Goal: Task Accomplishment & Management: Complete application form

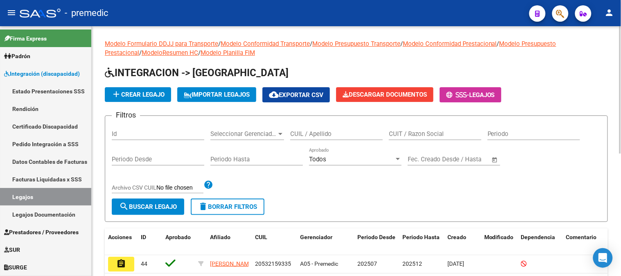
click at [621, 52] on div at bounding box center [620, 151] width 2 height 250
click at [141, 90] on button "add Crear Legajo" at bounding box center [138, 94] width 66 height 15
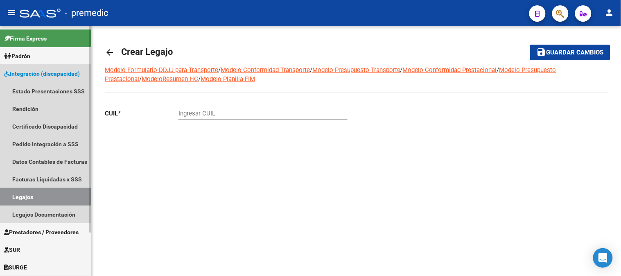
click at [33, 194] on link "Legajos" at bounding box center [45, 197] width 91 height 18
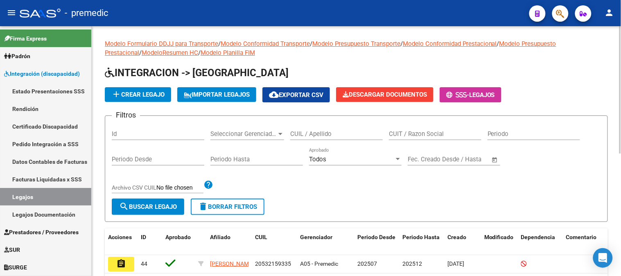
scroll to position [240, 0]
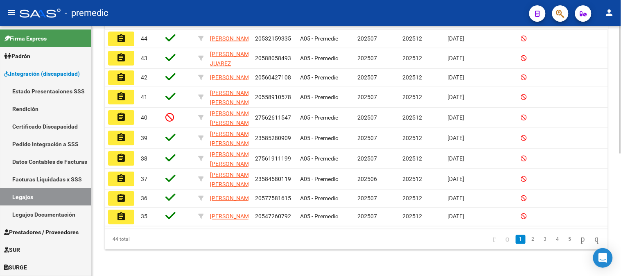
click at [621, 172] on div at bounding box center [620, 151] width 2 height 250
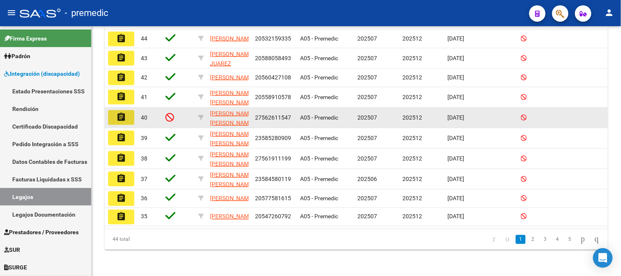
click at [129, 110] on button "assignment" at bounding box center [121, 117] width 26 height 15
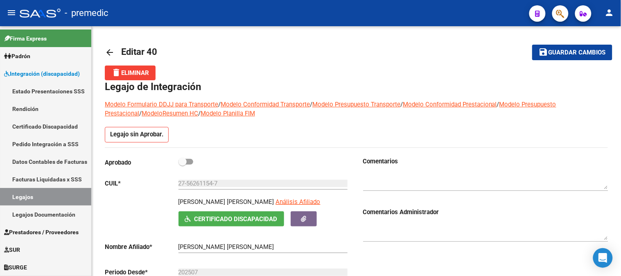
click at [368, 50] on mat-toolbar-row "arrow_back Editar 40" at bounding box center [301, 52] width 393 height 26
click at [407, 247] on div at bounding box center [485, 233] width 245 height 33
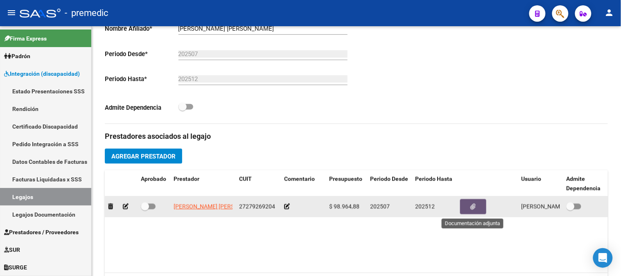
click at [472, 208] on icon "button" at bounding box center [473, 206] width 5 height 6
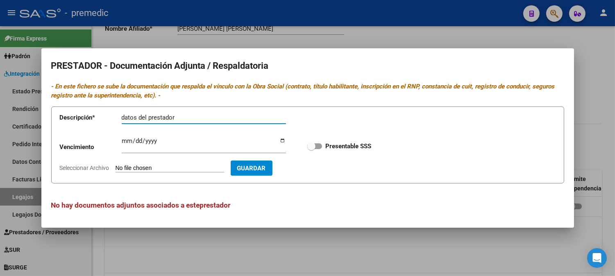
type input "datos del prestador"
click at [167, 167] on input "Seleccionar Archivo" at bounding box center [169, 169] width 109 height 8
type input "C:\fakepath\4- DATOS DEL PROFESIONAL.pdf"
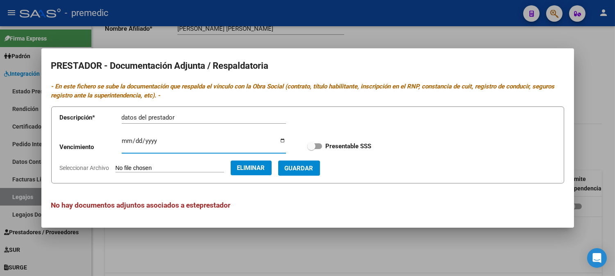
click at [127, 138] on input "Ingresar vencimiento" at bounding box center [204, 144] width 164 height 13
type input "[DATE]"
click at [317, 143] on span at bounding box center [314, 146] width 15 height 6
click at [311, 149] on input "Presentable SSS" at bounding box center [311, 149] width 0 height 0
checkbox input "true"
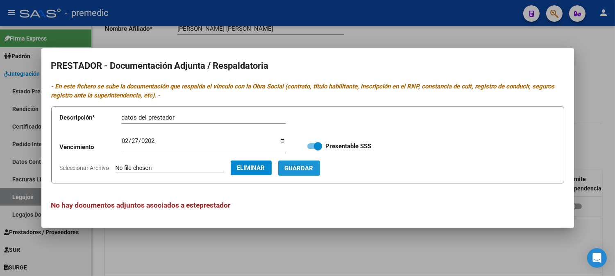
click at [313, 171] on span "Guardar" at bounding box center [299, 168] width 29 height 7
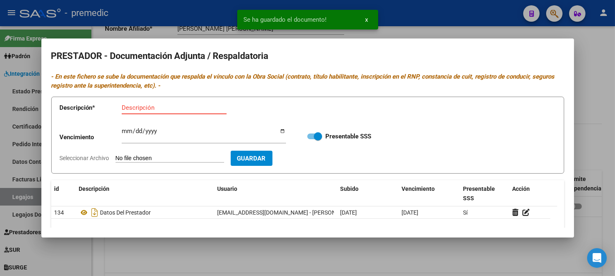
click at [141, 104] on input "Descripción" at bounding box center [174, 107] width 105 height 7
type input "cbu"
click at [140, 160] on input "Seleccionar Archivo" at bounding box center [169, 159] width 109 height 8
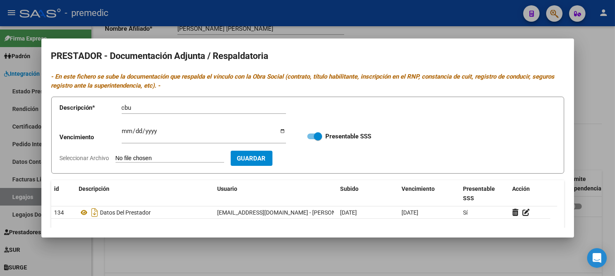
type input "C:\fakepath\5- CBU.pdf"
click at [304, 162] on button "Guardar" at bounding box center [299, 158] width 42 height 15
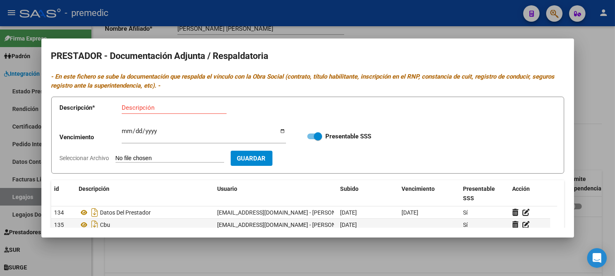
click at [574, 98] on div at bounding box center [307, 138] width 615 height 276
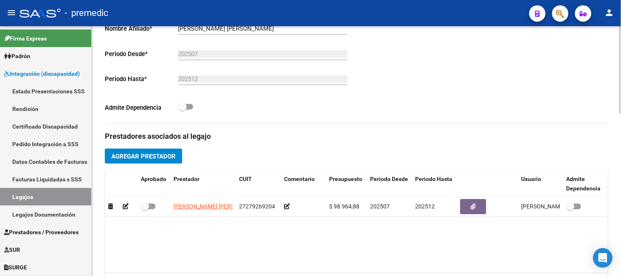
click at [621, 185] on div at bounding box center [620, 147] width 2 height 88
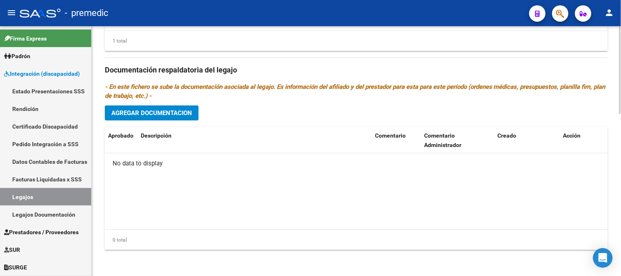
click at [621, 196] on div at bounding box center [620, 151] width 2 height 250
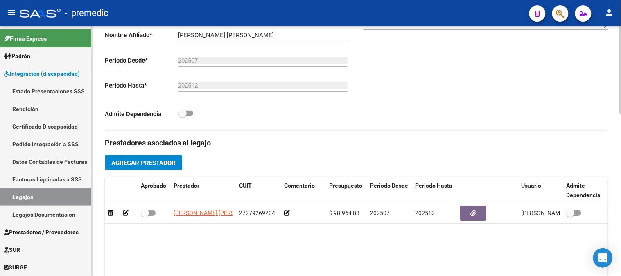
click at [621, 164] on div at bounding box center [620, 151] width 2 height 250
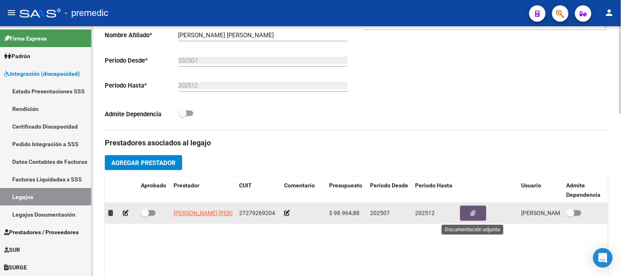
click at [477, 221] on button "button" at bounding box center [473, 213] width 26 height 15
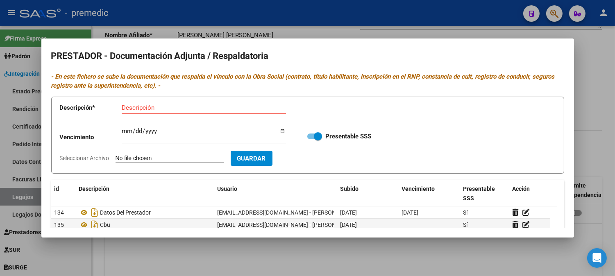
click at [594, 161] on div at bounding box center [307, 138] width 615 height 276
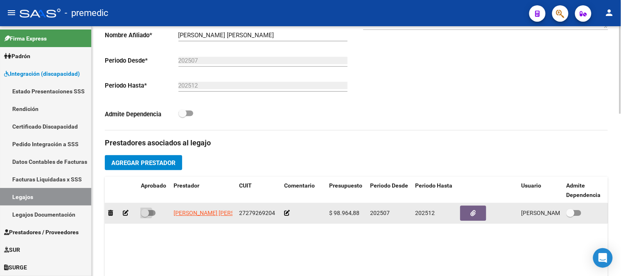
click at [152, 214] on span at bounding box center [148, 213] width 15 height 6
click at [145, 216] on input "checkbox" at bounding box center [145, 216] width 0 height 0
checkbox input "true"
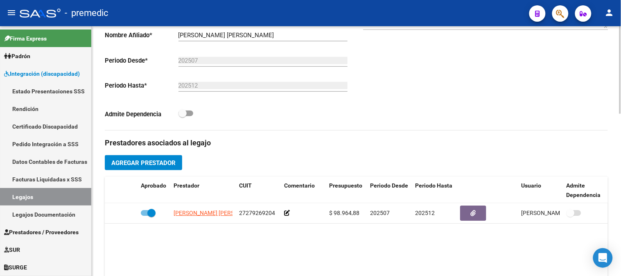
scroll to position [461, 0]
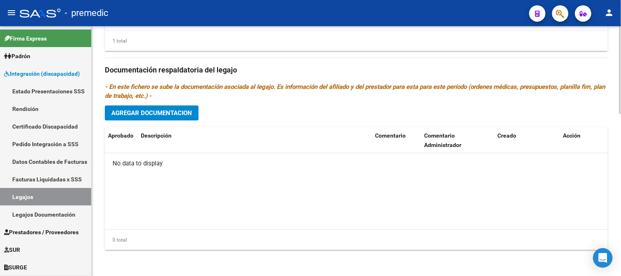
click at [621, 236] on div at bounding box center [620, 151] width 2 height 250
click at [190, 115] on span "Agregar Documentacion" at bounding box center [151, 112] width 81 height 7
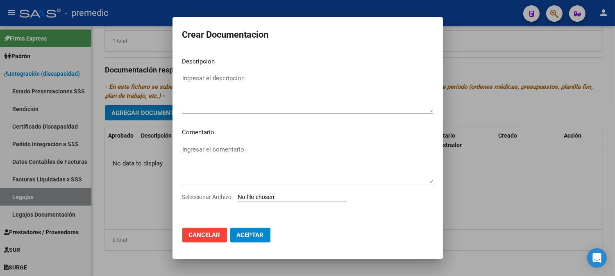
click at [287, 199] on input "Seleccionar Archivo" at bounding box center [292, 198] width 109 height 8
type input "C:\fakepath\1- CUD.pdf"
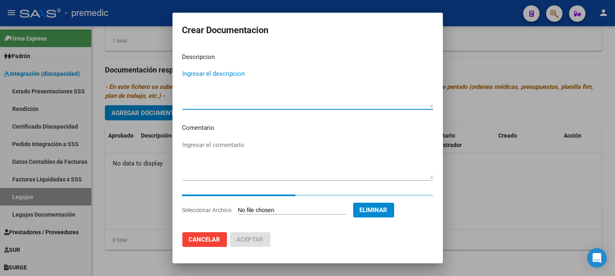
click at [201, 78] on textarea "Ingresar el descripcion" at bounding box center [307, 88] width 251 height 38
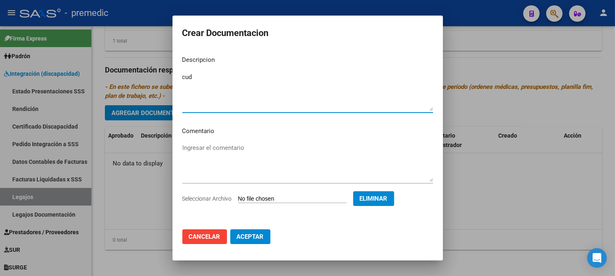
type textarea "cud"
click at [251, 240] on button "Aceptar" at bounding box center [250, 236] width 40 height 15
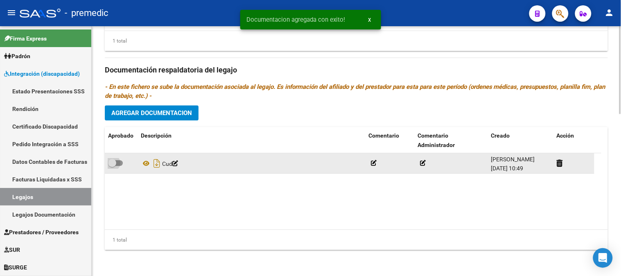
click at [121, 165] on span at bounding box center [115, 163] width 15 height 6
click at [112, 166] on input "checkbox" at bounding box center [112, 166] width 0 height 0
checkbox input "true"
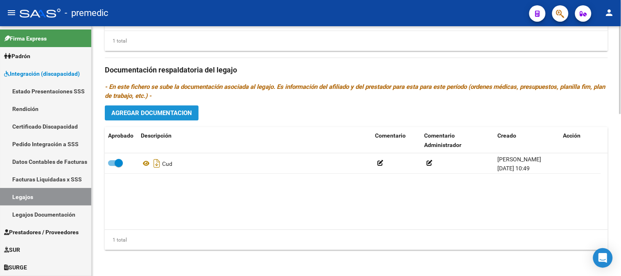
click at [183, 108] on button "Agregar Documentacion" at bounding box center [152, 112] width 94 height 15
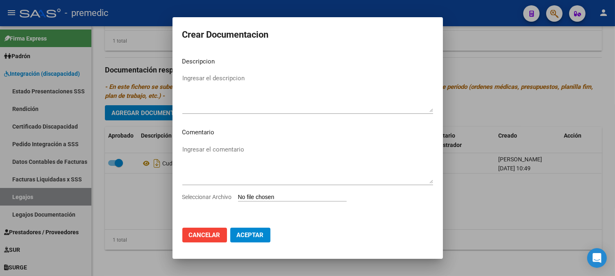
click at [284, 195] on input "Seleccionar Archivo" at bounding box center [292, 198] width 109 height 8
type input "C:\fakepath\2- DNI.pdf"
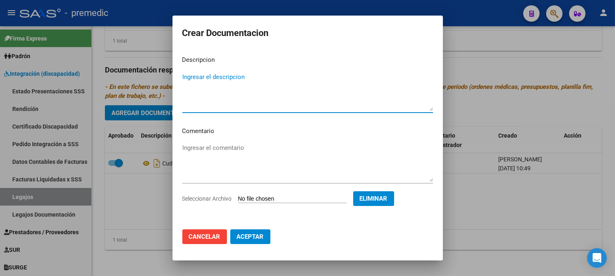
click at [190, 77] on textarea "Ingresar el descripcion" at bounding box center [307, 91] width 251 height 38
type textarea "dni"
click at [267, 239] on button "Aceptar" at bounding box center [250, 236] width 40 height 15
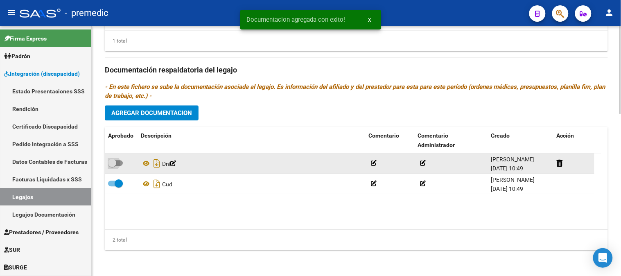
click at [117, 165] on span at bounding box center [115, 163] width 15 height 6
click at [112, 166] on input "checkbox" at bounding box center [112, 166] width 0 height 0
checkbox input "true"
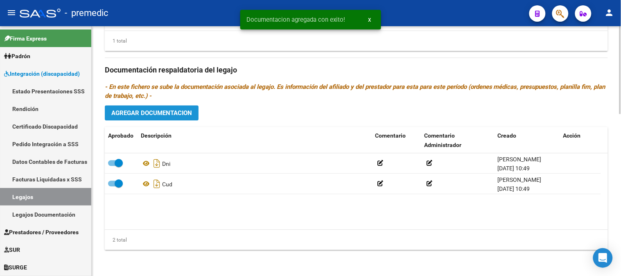
click at [165, 108] on button "Agregar Documentacion" at bounding box center [152, 112] width 94 height 15
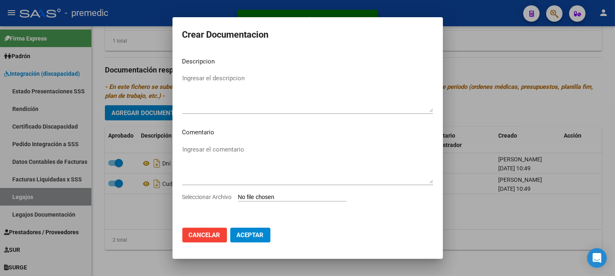
click at [246, 195] on input "Seleccionar Archivo" at bounding box center [292, 198] width 109 height 8
type input "C:\fakepath\3- CONFORMIDAD.pdf"
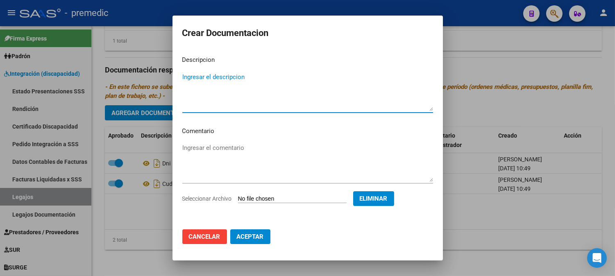
click at [196, 76] on textarea "Ingresar el descripcion" at bounding box center [307, 91] width 251 height 38
type textarea "conformidad"
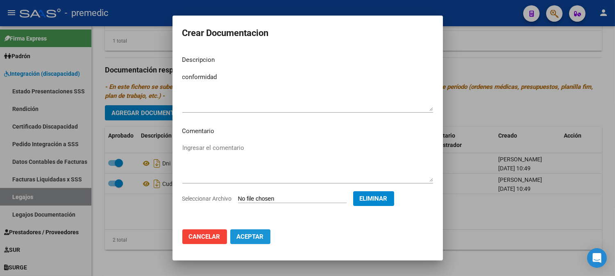
click at [252, 235] on span "Aceptar" at bounding box center [250, 236] width 27 height 7
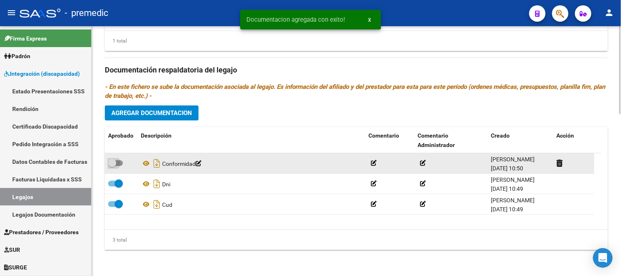
click at [119, 165] on span at bounding box center [115, 163] width 15 height 6
click at [112, 166] on input "checkbox" at bounding box center [112, 166] width 0 height 0
checkbox input "true"
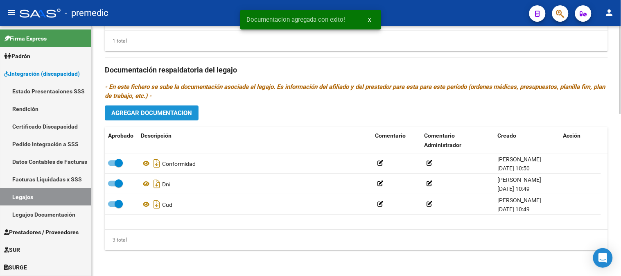
click at [171, 107] on button "Agregar Documentacion" at bounding box center [152, 112] width 94 height 15
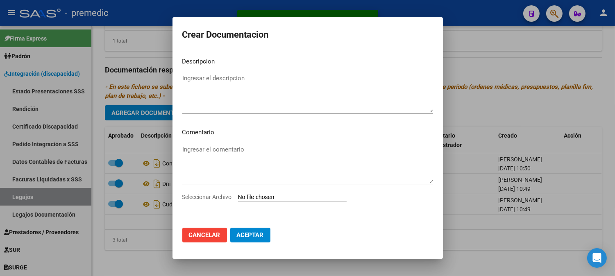
click at [247, 198] on input "Seleccionar Archivo" at bounding box center [292, 198] width 109 height 8
type input "C:\fakepath\4- RHC.pdf"
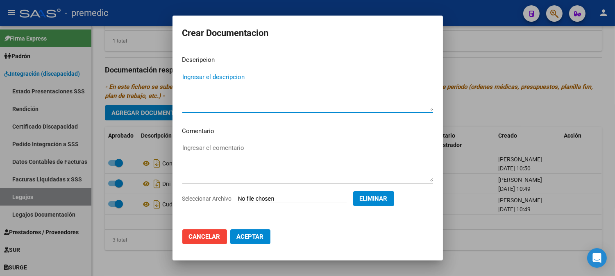
click at [188, 80] on textarea "Ingresar el descripcion" at bounding box center [307, 91] width 251 height 38
type textarea "rhc"
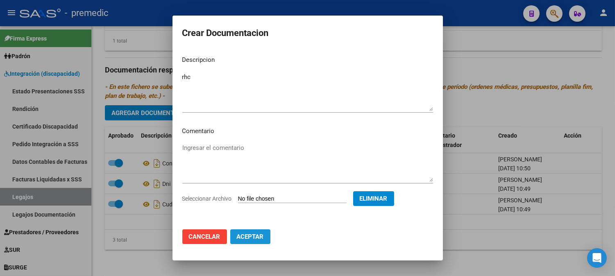
click at [257, 237] on span "Aceptar" at bounding box center [250, 236] width 27 height 7
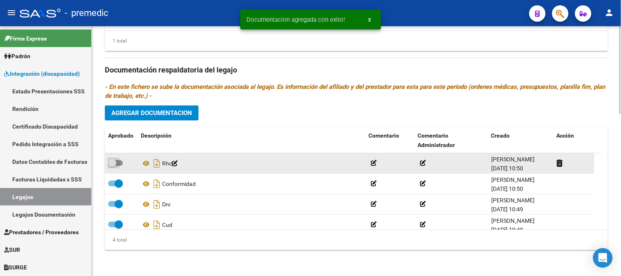
click at [120, 161] on span at bounding box center [115, 163] width 15 height 6
click at [112, 166] on input "checkbox" at bounding box center [112, 166] width 0 height 0
checkbox input "true"
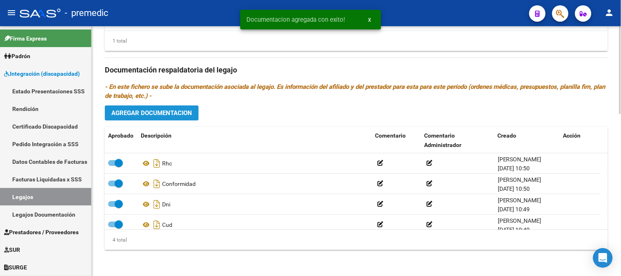
click at [170, 113] on span "Agregar Documentacion" at bounding box center [151, 112] width 81 height 7
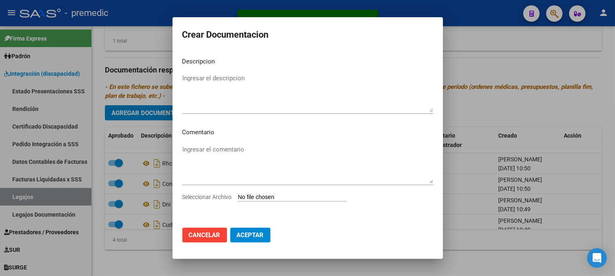
click at [251, 194] on input "Seleccionar Archivo" at bounding box center [292, 198] width 109 height 8
type input "C:\fakepath\5- OM.pdf"
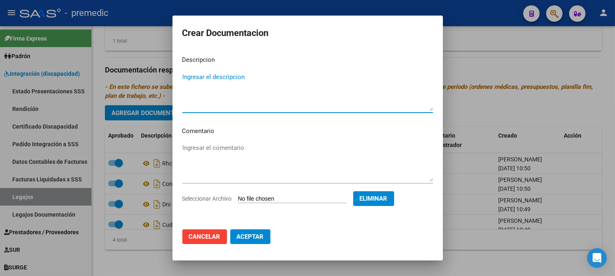
click at [228, 80] on textarea "Ingresar el descripcion" at bounding box center [307, 91] width 251 height 38
type textarea "om"
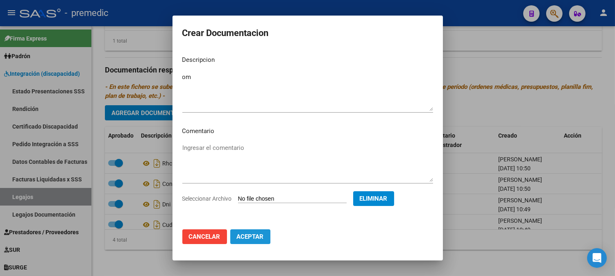
click at [244, 231] on button "Aceptar" at bounding box center [250, 236] width 40 height 15
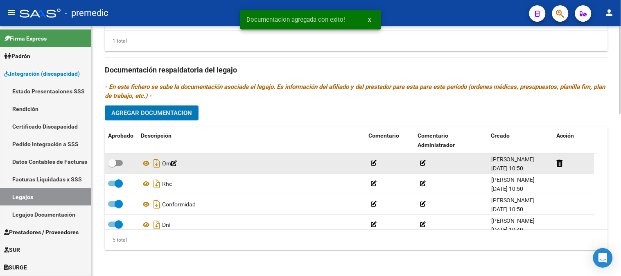
click at [116, 165] on span at bounding box center [115, 163] width 15 height 6
click at [112, 166] on input "checkbox" at bounding box center [112, 166] width 0 height 0
checkbox input "true"
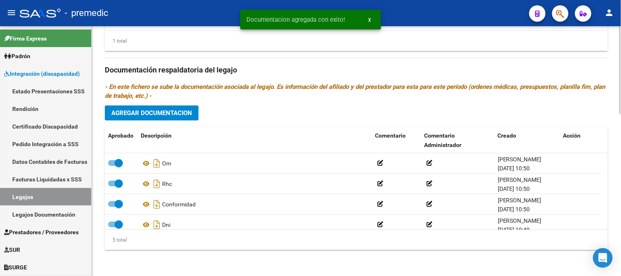
click at [170, 115] on span "Agregar Documentacion" at bounding box center [151, 112] width 81 height 7
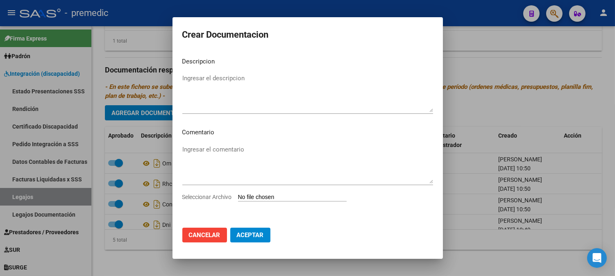
click at [282, 194] on input "Seleccionar Archivo" at bounding box center [292, 198] width 109 height 8
type input "C:\fakepath\6- DATOS DEL AFILIADO.pdf"
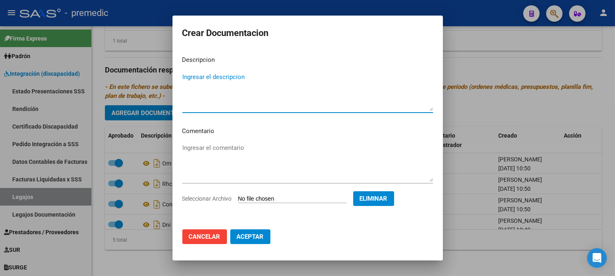
click at [195, 76] on textarea "Ingresar el descripcion" at bounding box center [307, 91] width 251 height 38
type textarea "datos del afiliado"
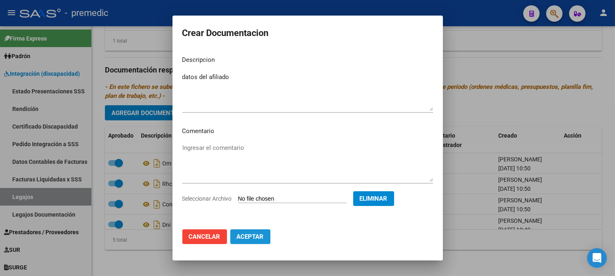
click at [246, 236] on span "Aceptar" at bounding box center [250, 236] width 27 height 7
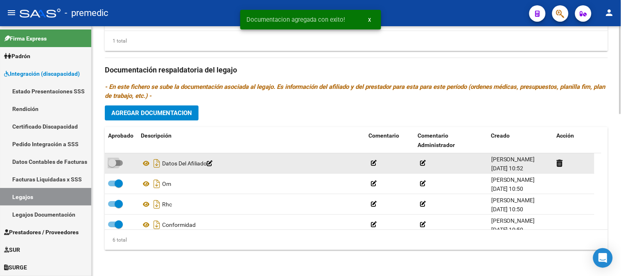
click at [119, 166] on span at bounding box center [115, 163] width 15 height 6
click at [112, 166] on input "checkbox" at bounding box center [112, 166] width 0 height 0
checkbox input "true"
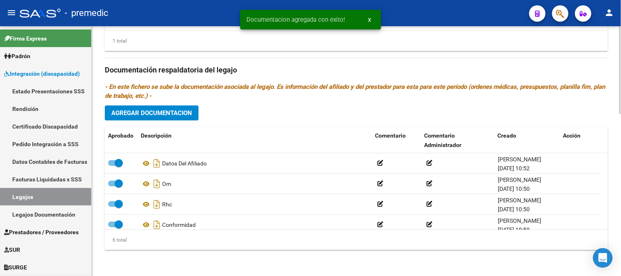
click at [164, 104] on div "Prestadores asociados al legajo Agregar Prestador Aprobado Prestador CUIT Comen…" at bounding box center [356, 69] width 503 height 375
click at [190, 117] on span "Agregar Documentacion" at bounding box center [151, 112] width 81 height 7
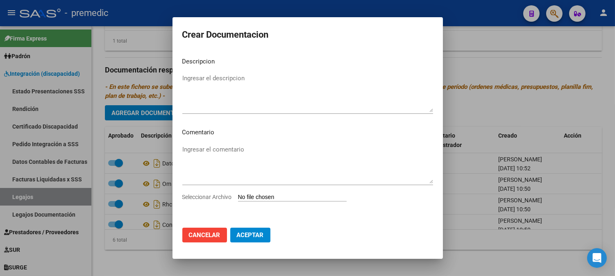
click at [281, 195] on input "Seleccionar Archivo" at bounding box center [292, 198] width 109 height 8
type input "C:\fakepath\7- CAR.pdf"
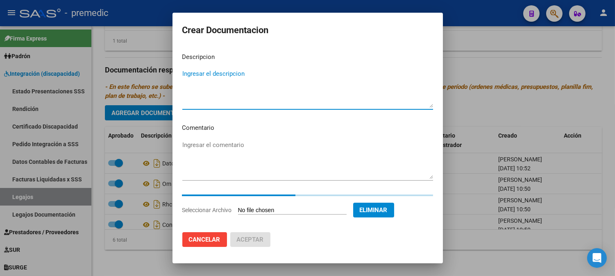
click at [189, 70] on textarea "Ingresar el descripcion" at bounding box center [307, 88] width 251 height 38
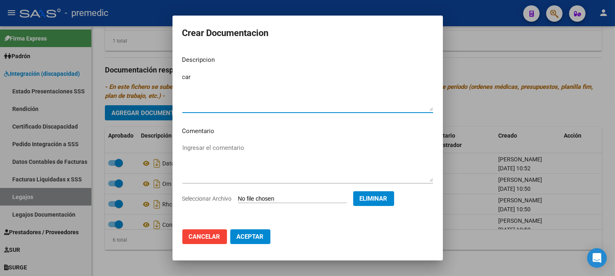
type textarea "car"
click at [237, 231] on button "Aceptar" at bounding box center [250, 236] width 40 height 15
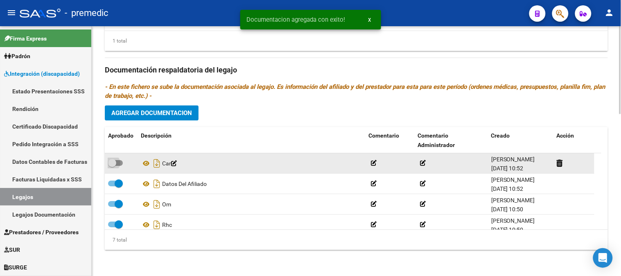
click at [120, 160] on label at bounding box center [115, 163] width 15 height 10
click at [112, 166] on input "checkbox" at bounding box center [112, 166] width 0 height 0
checkbox input "true"
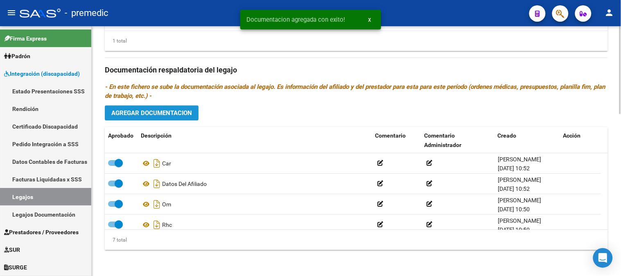
click at [154, 112] on span "Agregar Documentacion" at bounding box center [151, 112] width 81 height 7
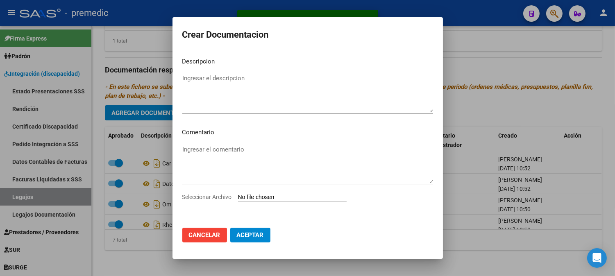
click at [273, 201] on input "Seleccionar Archivo" at bounding box center [292, 198] width 109 height 8
type input "C:\fakepath\1- INFORME.pdf"
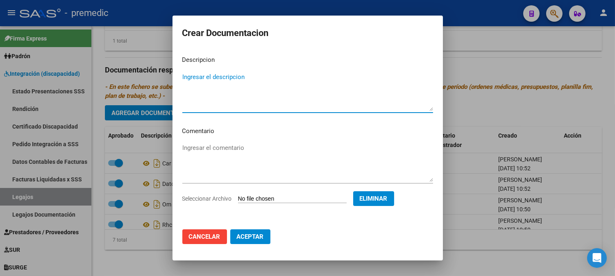
click at [214, 82] on textarea "Ingresar el descripcion" at bounding box center [307, 91] width 251 height 38
type textarea "informe psp"
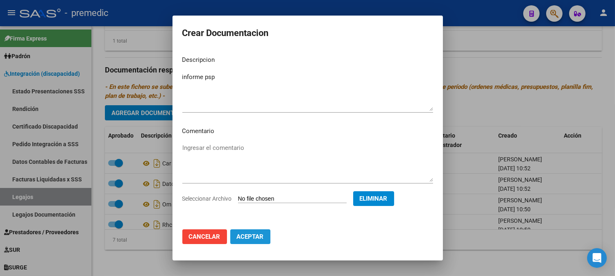
click at [256, 229] on button "Aceptar" at bounding box center [250, 236] width 40 height 15
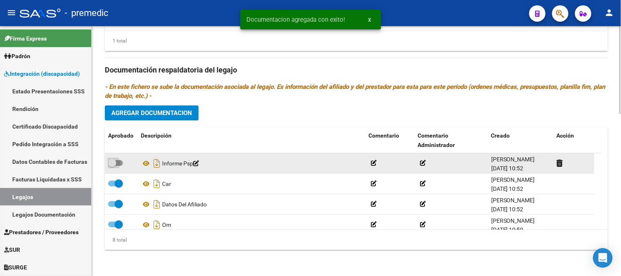
click at [118, 162] on span at bounding box center [115, 163] width 15 height 6
click at [112, 166] on input "checkbox" at bounding box center [112, 166] width 0 height 0
checkbox input "true"
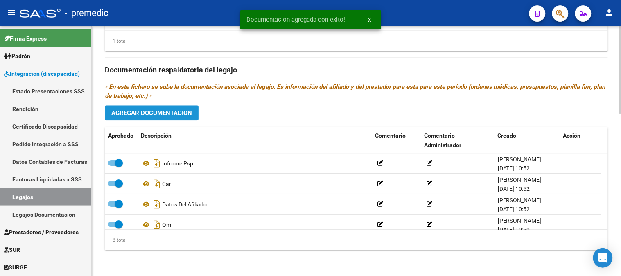
click at [165, 113] on span "Agregar Documentacion" at bounding box center [151, 112] width 81 height 7
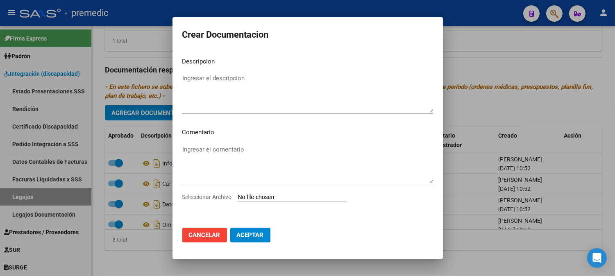
click at [248, 199] on input "Seleccionar Archivo" at bounding box center [292, 198] width 109 height 8
type input "C:\fakepath\2- PLAN.pdf"
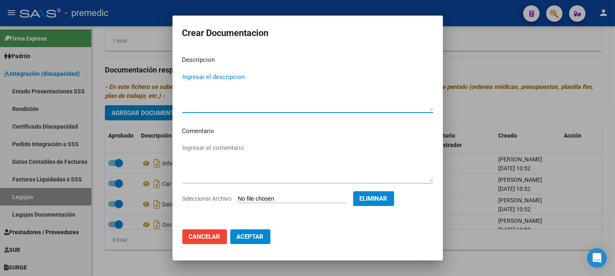
click at [219, 79] on textarea "Ingresar el descripcion" at bounding box center [307, 91] width 251 height 38
type textarea "plan psp"
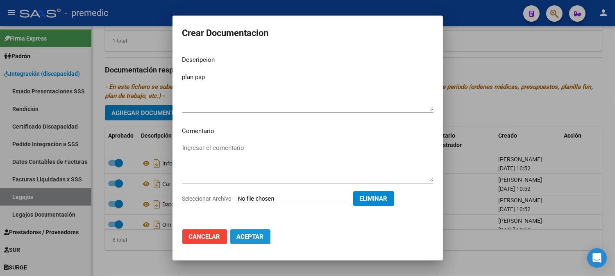
click at [262, 230] on button "Aceptar" at bounding box center [250, 236] width 40 height 15
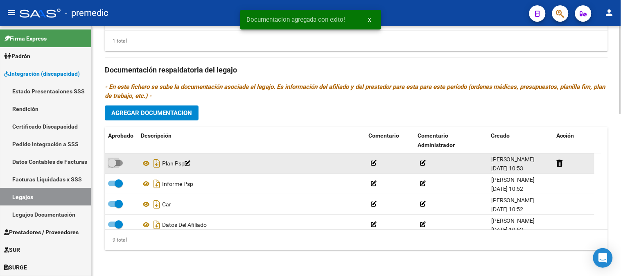
click at [118, 164] on span at bounding box center [115, 163] width 15 height 6
click at [112, 166] on input "checkbox" at bounding box center [112, 166] width 0 height 0
checkbox input "true"
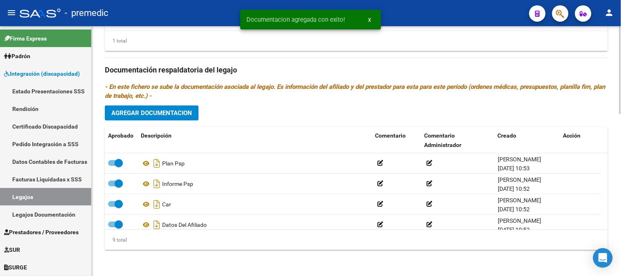
click at [166, 113] on span "Agregar Documentacion" at bounding box center [151, 112] width 81 height 7
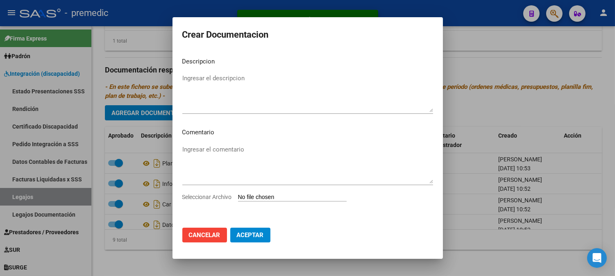
click at [262, 195] on input "Seleccionar Archivo" at bounding box center [292, 198] width 109 height 8
type input "C:\fakepath\3- PRESUPUESTO.pdf"
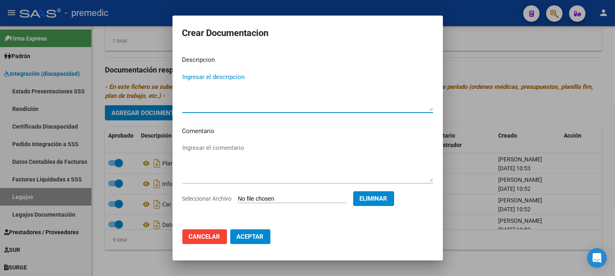
click at [210, 75] on textarea "Ingresar el descripcion" at bounding box center [307, 91] width 251 height 38
type textarea "presupuesto psp"
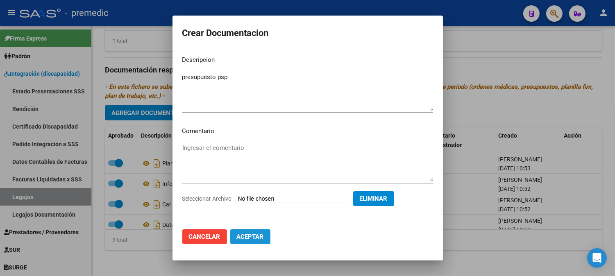
click at [261, 239] on span "Aceptar" at bounding box center [250, 236] width 27 height 7
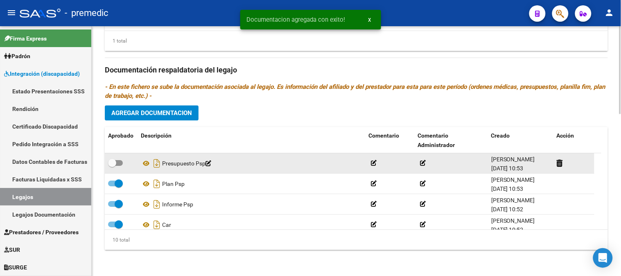
drag, startPoint x: 261, startPoint y: 239, endPoint x: 125, endPoint y: 158, distance: 158.3
click at [125, 158] on div "Aprobado Descripción Comentario Comentario Administrador Creado Acción Presupue…" at bounding box center [356, 188] width 503 height 123
click at [118, 168] on label at bounding box center [115, 163] width 15 height 10
click at [112, 166] on input "checkbox" at bounding box center [112, 166] width 0 height 0
checkbox input "true"
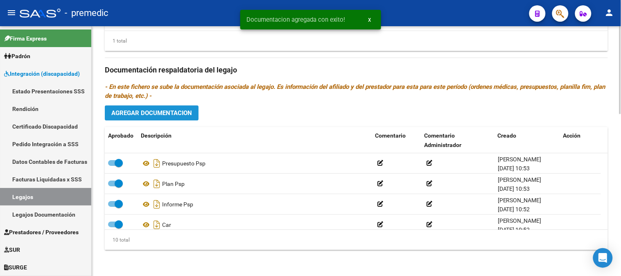
click at [158, 115] on span "Agregar Documentacion" at bounding box center [151, 112] width 81 height 7
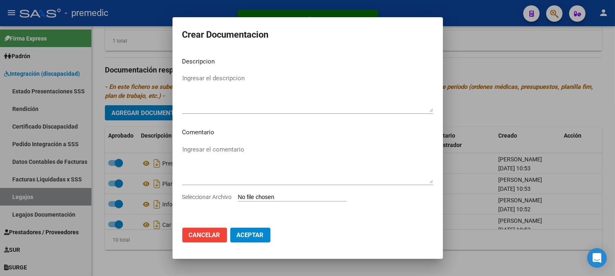
click at [267, 197] on input "Seleccionar Archivo" at bounding box center [292, 198] width 109 height 8
click at [267, 196] on input "Seleccionar Archivo" at bounding box center [292, 198] width 109 height 8
type input "C:\fakepath\4- DATOS DEL PROFESIONAL.pdf"
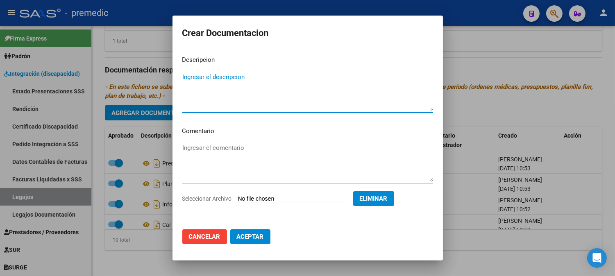
click at [238, 72] on textarea "Ingresar el descripcion" at bounding box center [307, 91] width 251 height 38
type textarea "datos del prestador"
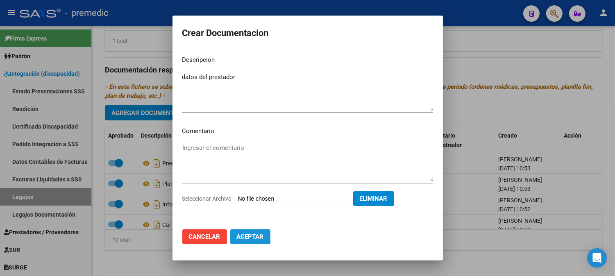
click at [252, 235] on span "Aceptar" at bounding box center [250, 236] width 27 height 7
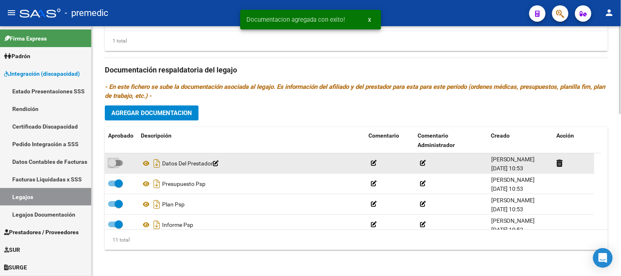
click at [122, 162] on span at bounding box center [115, 163] width 15 height 6
click at [112, 166] on input "checkbox" at bounding box center [112, 166] width 0 height 0
checkbox input "true"
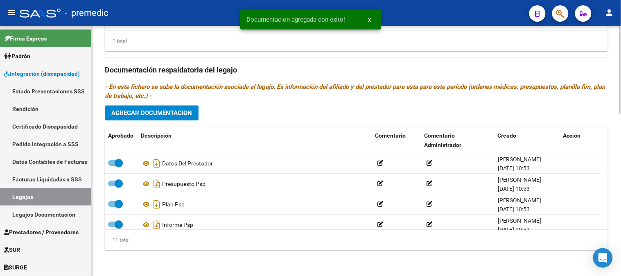
click at [167, 110] on span "Agregar Documentacion" at bounding box center [151, 112] width 81 height 7
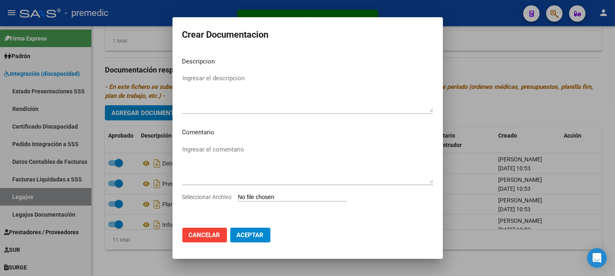
click at [301, 200] on input "Seleccionar Archivo" at bounding box center [292, 198] width 109 height 8
type input "C:\fakepath\5- CBU.pdf"
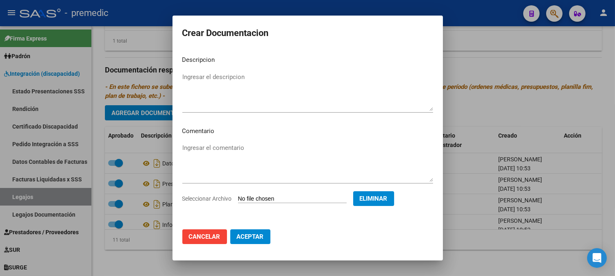
click at [228, 68] on mat-dialog-content "Descripcion Ingresar el descripcion Comentario Ingresar el comentario Seleccion…" at bounding box center [307, 136] width 270 height 174
click at [228, 72] on textarea "Ingresar el descripcion" at bounding box center [307, 91] width 251 height 38
type textarea "cbu psp"
click at [254, 237] on span "Aceptar" at bounding box center [250, 236] width 27 height 7
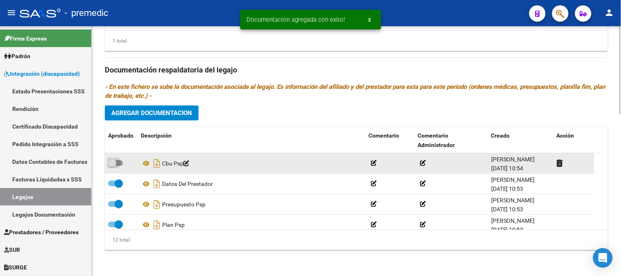
click at [122, 165] on span at bounding box center [115, 163] width 15 height 6
click at [112, 166] on input "checkbox" at bounding box center [112, 166] width 0 height 0
checkbox input "true"
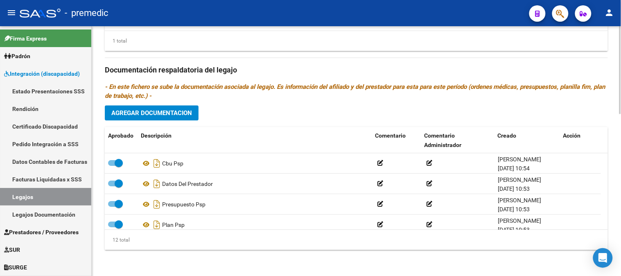
scroll to position [211, 0]
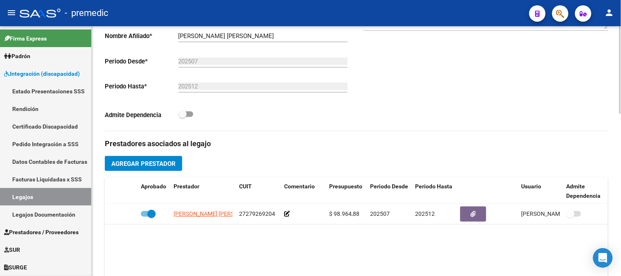
click at [621, 138] on div at bounding box center [620, 151] width 2 height 250
click at [617, 233] on div "arrow_back Editar 40 save Guardar cambios delete Eliminar Legajo de Integración…" at bounding box center [356, 170] width 529 height 710
click at [173, 161] on span "Agregar Prestador" at bounding box center [143, 163] width 64 height 7
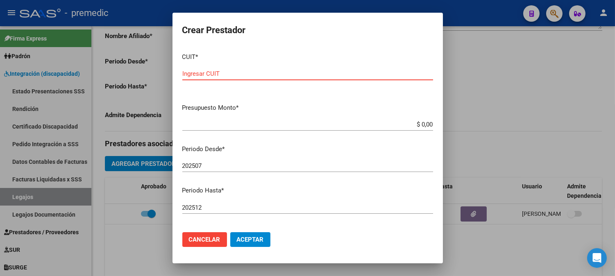
paste input "27-28285071-6"
type input "27-28285071-6"
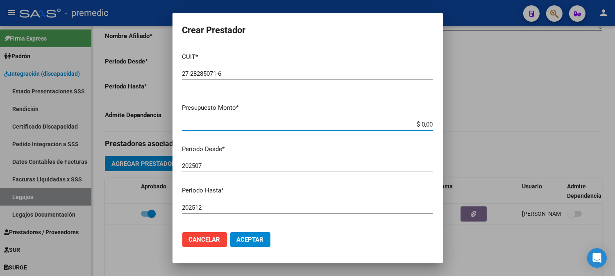
click at [398, 124] on input "$ 0,00" at bounding box center [307, 124] width 251 height 7
paste input "98964.88"
type input "$ 98.964,88"
drag, startPoint x: 252, startPoint y: 250, endPoint x: 254, endPoint y: 241, distance: 9.2
click at [254, 241] on mat-dialog-actions "Cancelar Aceptar" at bounding box center [307, 240] width 251 height 28
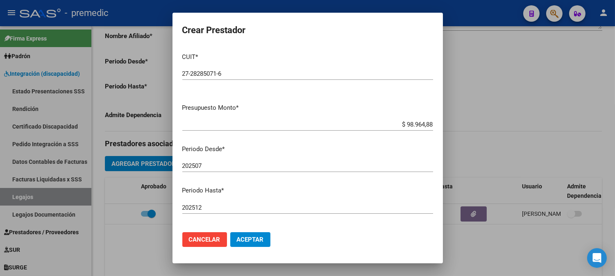
click at [254, 241] on span "Aceptar" at bounding box center [250, 239] width 27 height 7
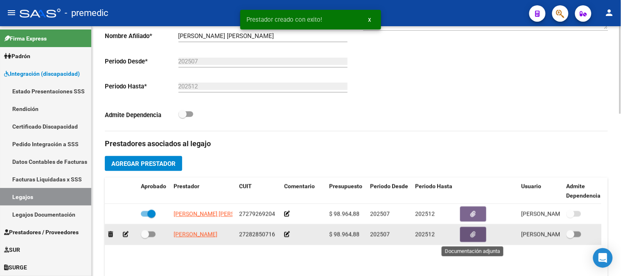
click at [468, 234] on button "button" at bounding box center [473, 234] width 26 height 15
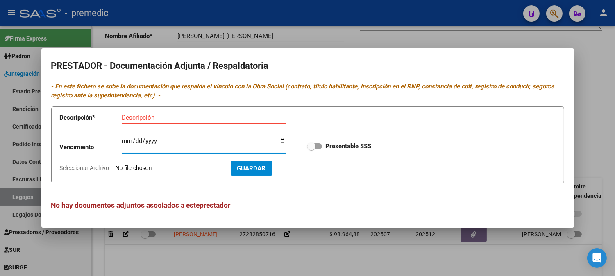
click at [126, 138] on input "Ingresar vencimiento" at bounding box center [204, 144] width 164 height 13
type input "[DATE]"
click at [160, 165] on input "Seleccionar Archivo" at bounding box center [169, 169] width 109 height 8
type input "C:\fakepath\4- DATOS DE PRESTADOR.pdf"
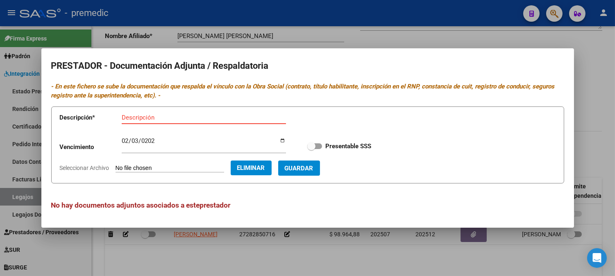
click at [171, 109] on app-form-text-field "Descripción * Descripción" at bounding box center [179, 119] width 238 height 25
type input "f"
type input "datos del prestador"
click at [317, 145] on span at bounding box center [314, 146] width 15 height 6
click at [311, 149] on input "Presentable SSS" at bounding box center [311, 149] width 0 height 0
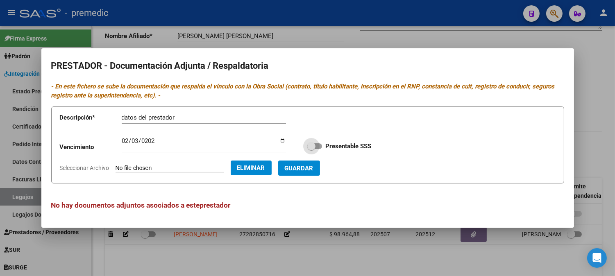
checkbox input "true"
click at [320, 162] on button "Guardar" at bounding box center [299, 168] width 42 height 15
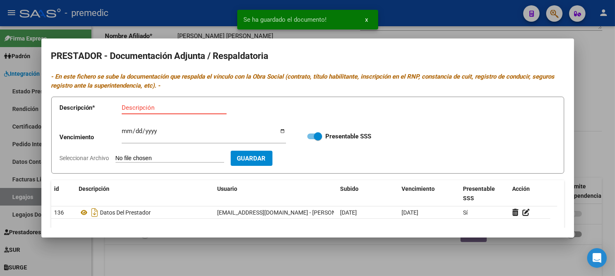
click at [156, 109] on input "Descripción" at bounding box center [174, 107] width 105 height 7
type input "cbu"
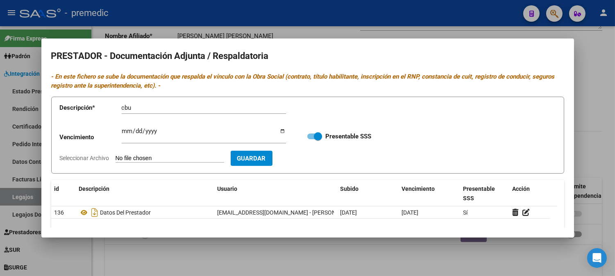
click at [148, 163] on form "Descripción * cbu Descripción Vencimiento Ingresar vencimiento Presentable SSS …" at bounding box center [307, 135] width 513 height 77
click at [148, 156] on input "Seleccionar Archivo" at bounding box center [169, 159] width 109 height 8
type input "C:\fakepath\5- CBU.pdf"
click at [316, 165] on button "Guardar" at bounding box center [299, 158] width 42 height 15
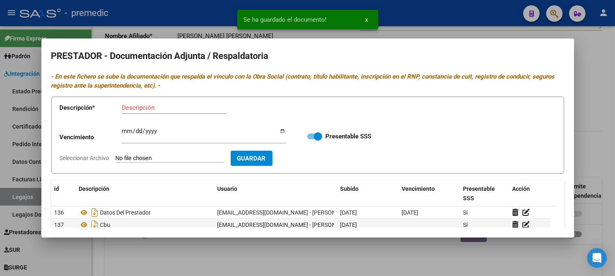
click at [576, 99] on div at bounding box center [307, 138] width 615 height 276
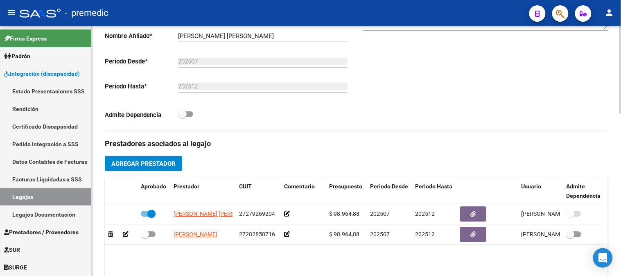
click at [584, 122] on div "Comentarios Comentarios Administrador" at bounding box center [483, 38] width 252 height 185
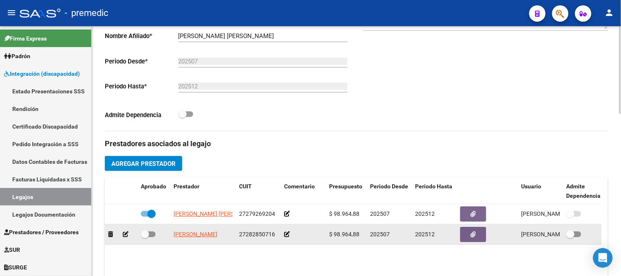
click at [147, 231] on span at bounding box center [145, 234] width 8 height 8
click at [145, 237] on input "checkbox" at bounding box center [145, 237] width 0 height 0
checkbox input "true"
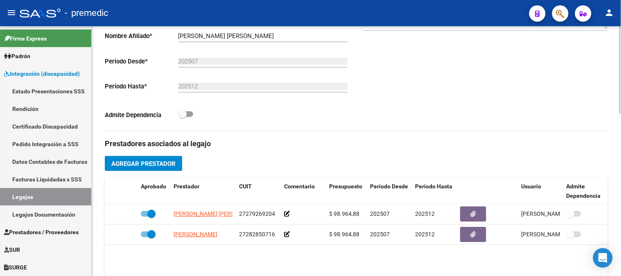
scroll to position [461, 0]
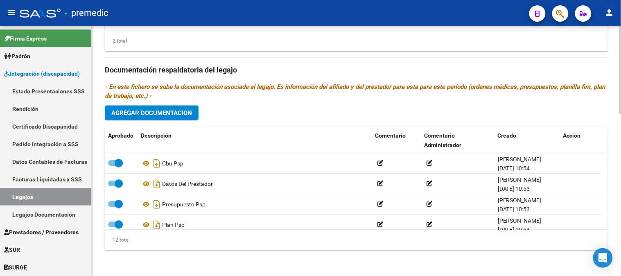
click at [621, 199] on div at bounding box center [620, 151] width 2 height 250
click at [153, 108] on button "Agregar Documentacion" at bounding box center [152, 112] width 94 height 15
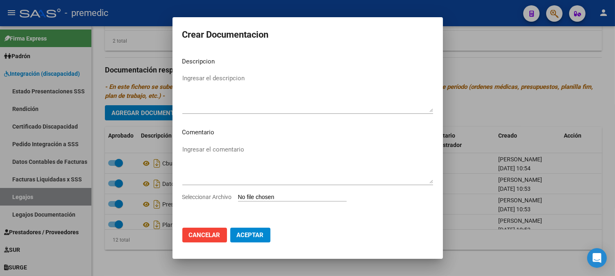
click at [300, 197] on input "Seleccionar Archivo" at bounding box center [292, 198] width 109 height 8
type input "C:\fakepath\1- INFORME.pdf"
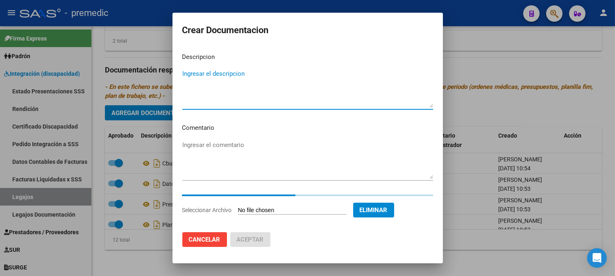
click at [244, 78] on textarea "Ingresar el descripcion" at bounding box center [307, 88] width 251 height 38
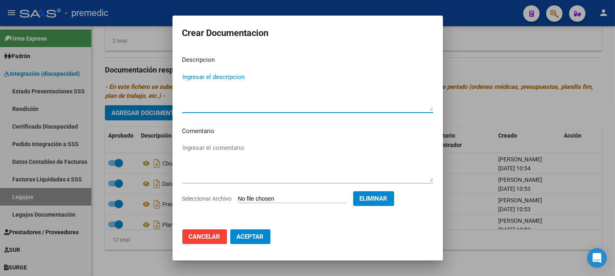
click at [244, 76] on textarea "Ingresar el descripcion" at bounding box center [307, 91] width 251 height 38
click at [185, 78] on textarea "unforme psi" at bounding box center [307, 91] width 251 height 38
type textarea "informe psi"
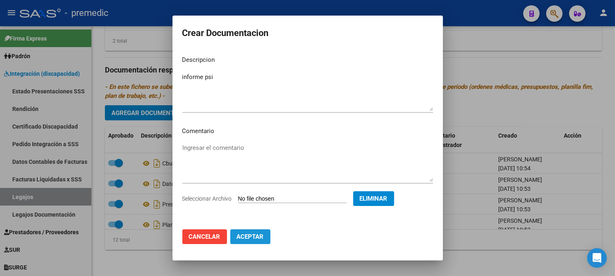
click at [264, 238] on button "Aceptar" at bounding box center [250, 236] width 40 height 15
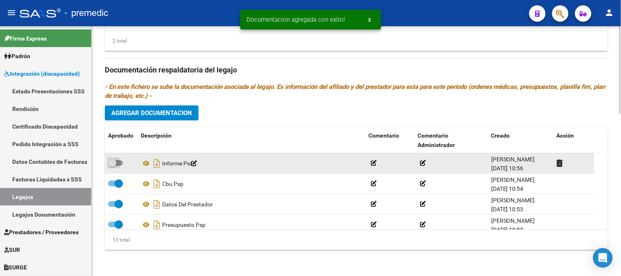
click at [117, 164] on span at bounding box center [115, 163] width 15 height 6
click at [112, 166] on input "checkbox" at bounding box center [112, 166] width 0 height 0
checkbox input "true"
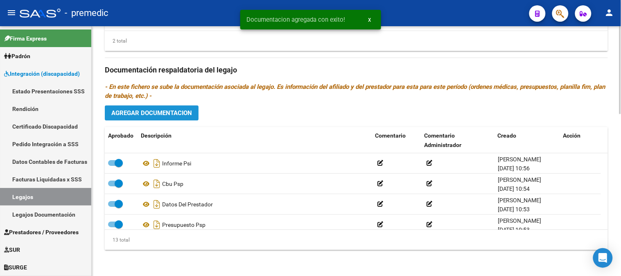
click at [168, 109] on button "Agregar Documentacion" at bounding box center [152, 112] width 94 height 15
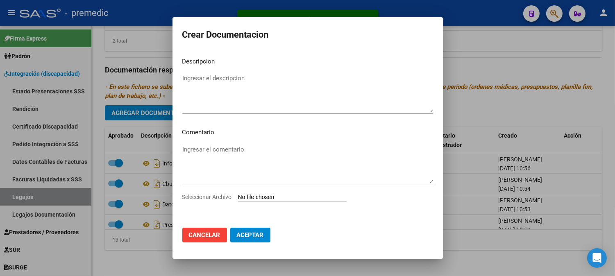
click at [260, 198] on input "Seleccionar Archivo" at bounding box center [292, 198] width 109 height 8
type input "C:\fakepath\2- PLAN.pdf"
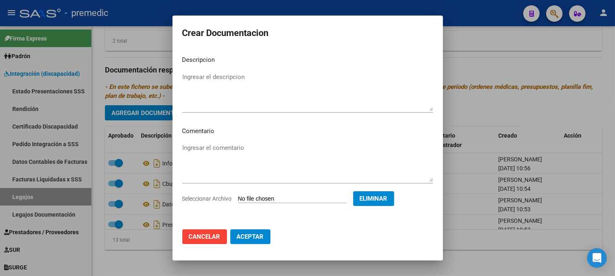
click at [219, 71] on div "Ingresar el descripcion" at bounding box center [307, 92] width 251 height 42
type textarea "o"
type textarea "plan psi"
click at [252, 239] on span "Aceptar" at bounding box center [250, 236] width 27 height 7
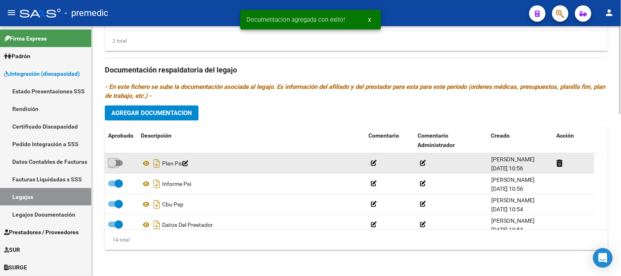
click at [121, 165] on span at bounding box center [115, 163] width 15 height 6
click at [112, 166] on input "checkbox" at bounding box center [112, 166] width 0 height 0
checkbox input "true"
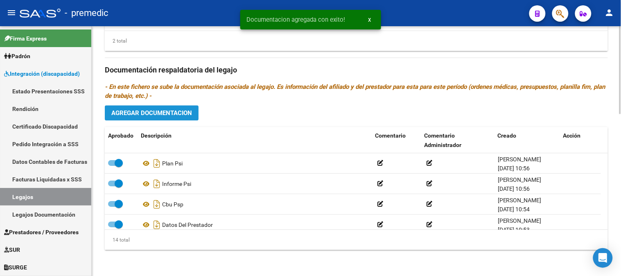
click at [183, 115] on span "Agregar Documentacion" at bounding box center [151, 112] width 81 height 7
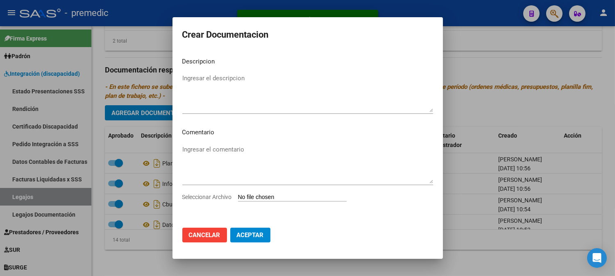
click at [276, 199] on input "Seleccionar Archivo" at bounding box center [292, 198] width 109 height 8
type input "C:\fakepath\3- PRESUPUESTO.pdf"
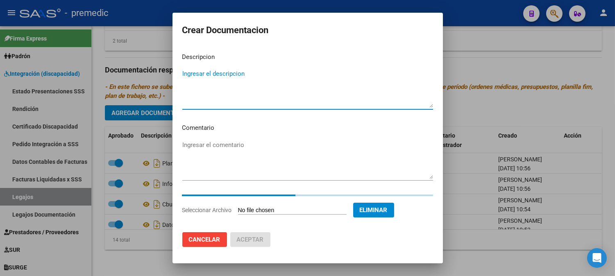
click at [239, 74] on textarea "Ingresar el descripcion" at bounding box center [307, 88] width 251 height 38
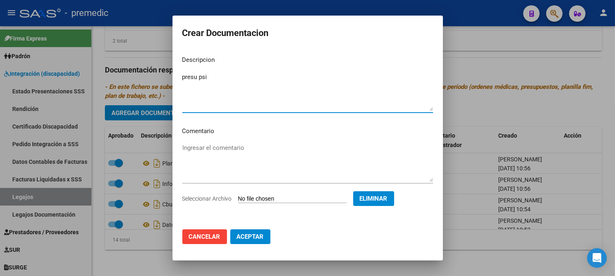
type textarea "presu psi"
click at [253, 231] on button "Aceptar" at bounding box center [250, 236] width 40 height 15
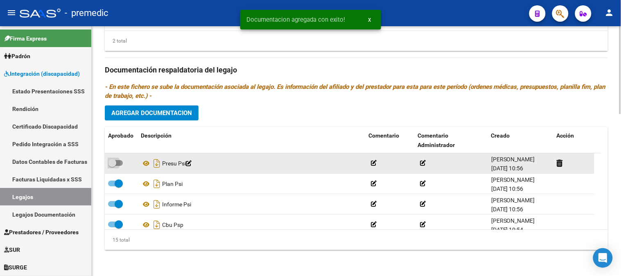
click at [120, 166] on span at bounding box center [115, 163] width 15 height 6
click at [112, 166] on input "checkbox" at bounding box center [112, 166] width 0 height 0
checkbox input "true"
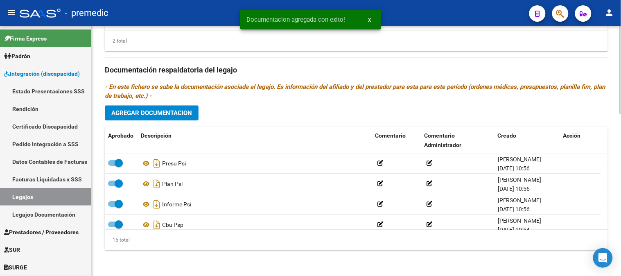
click at [176, 111] on span "Agregar Documentacion" at bounding box center [151, 112] width 81 height 7
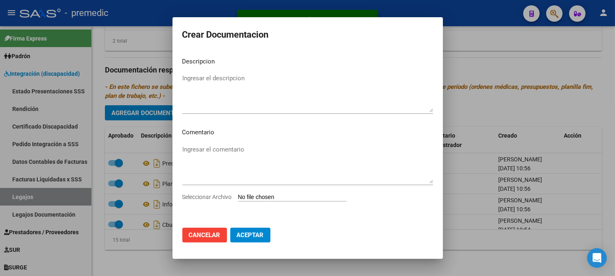
click at [269, 199] on input "Seleccionar Archivo" at bounding box center [292, 198] width 109 height 8
type input "C:\fakepath\4- DATOS DE PRESTADOR.pdf"
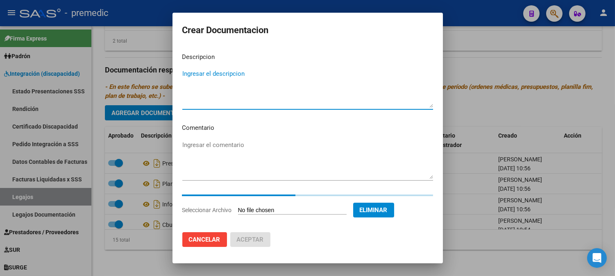
click at [199, 79] on textarea "Ingresar el descripcion" at bounding box center [307, 88] width 251 height 38
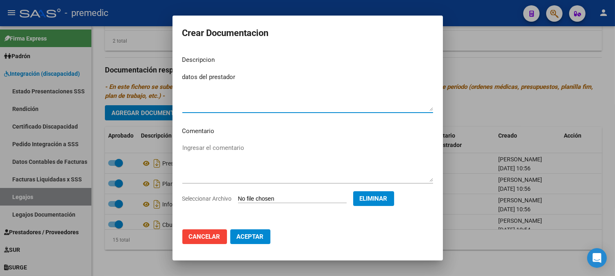
type textarea "datos del prestador"
click at [257, 237] on span "Aceptar" at bounding box center [250, 236] width 27 height 7
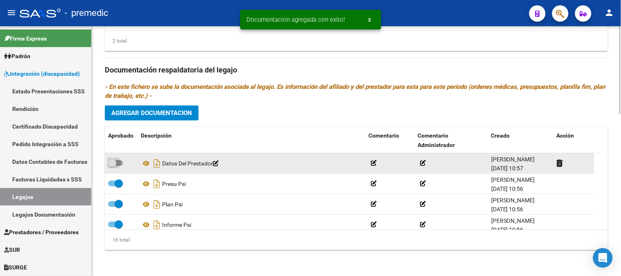
click at [119, 160] on label at bounding box center [115, 163] width 15 height 10
click at [112, 166] on input "checkbox" at bounding box center [112, 166] width 0 height 0
checkbox input "true"
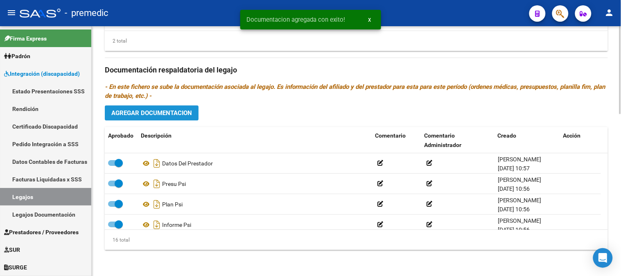
click at [186, 112] on span "Agregar Documentacion" at bounding box center [151, 112] width 81 height 7
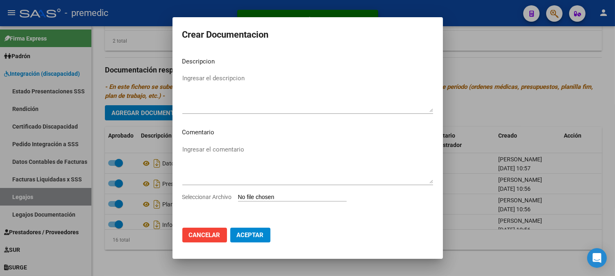
click at [257, 202] on div "Seleccionar Archivo" at bounding box center [307, 200] width 251 height 16
click at [256, 197] on input "Seleccionar Archivo" at bounding box center [292, 198] width 109 height 8
type input "C:\fakepath\5- CBU.pdf"
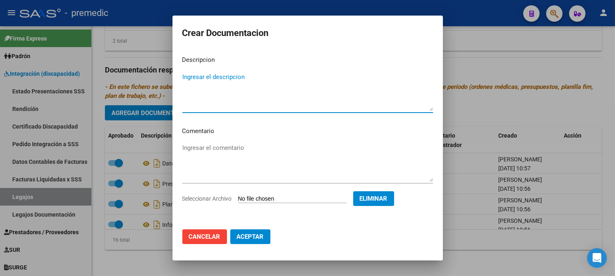
click at [218, 75] on textarea "Ingresar el descripcion" at bounding box center [307, 91] width 251 height 38
type textarea "cbu"
click at [248, 240] on button "Aceptar" at bounding box center [250, 236] width 40 height 15
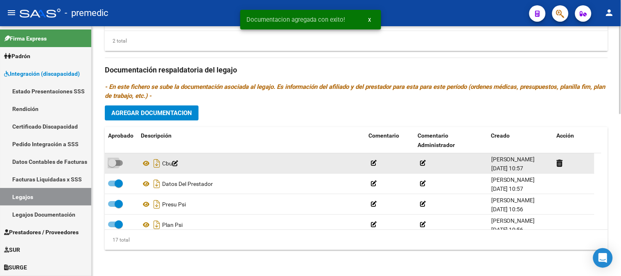
click at [118, 165] on span at bounding box center [115, 163] width 15 height 6
click at [112, 166] on input "checkbox" at bounding box center [112, 166] width 0 height 0
checkbox input "true"
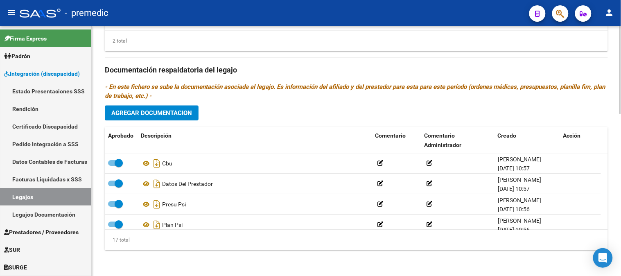
scroll to position [211, 0]
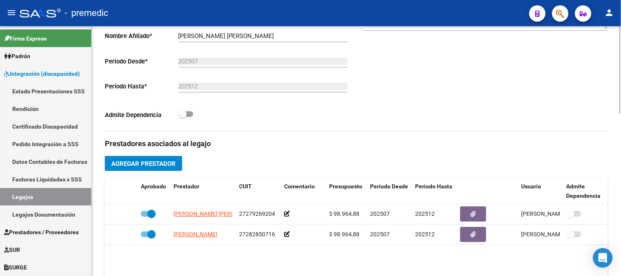
click at [621, 68] on div at bounding box center [620, 151] width 2 height 250
click at [174, 163] on span "Agregar Prestador" at bounding box center [143, 163] width 64 height 7
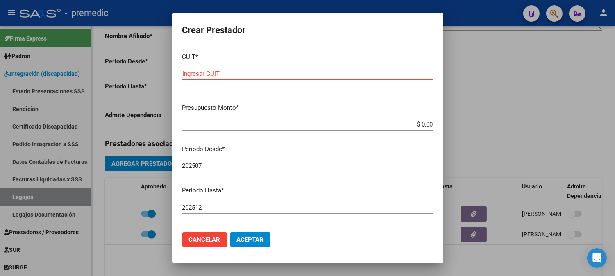
paste input "30-67884984-3"
type input "30-67884984-3"
click at [423, 120] on div "$ 0,00 Ingresar el monto" at bounding box center [307, 124] width 251 height 12
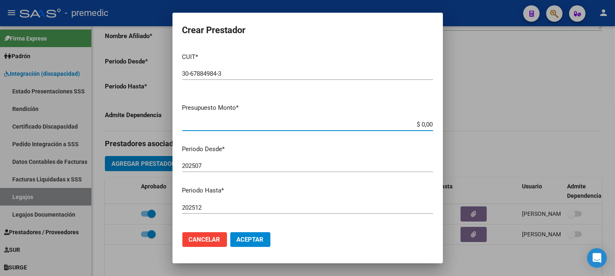
click at [422, 124] on input "$ 0,00" at bounding box center [307, 124] width 251 height 7
paste input "475830.35"
type input "$ 475.830,35"
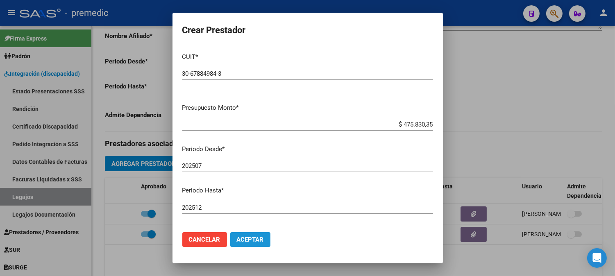
click at [255, 237] on span "Aceptar" at bounding box center [250, 239] width 27 height 7
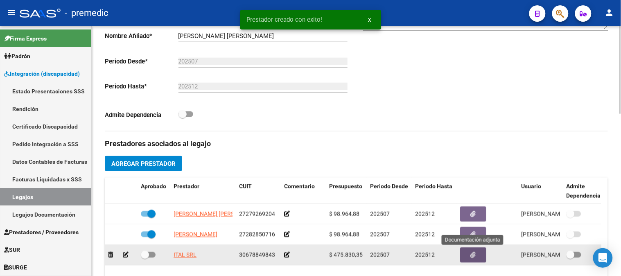
click at [476, 257] on icon "button" at bounding box center [473, 255] width 5 height 6
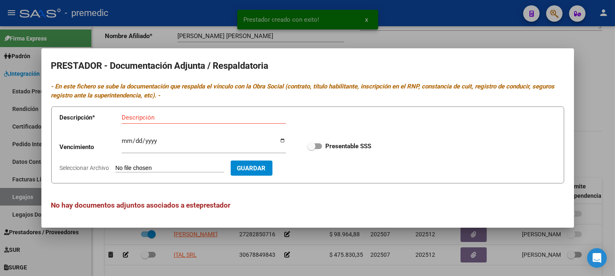
click at [171, 169] on input "Seleccionar Archivo" at bounding box center [169, 169] width 109 height 8
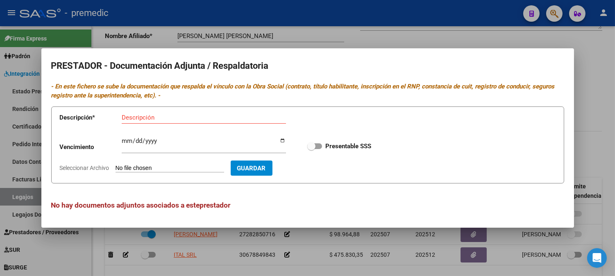
type input "C:\fakepath\1- INFORME.pdf"
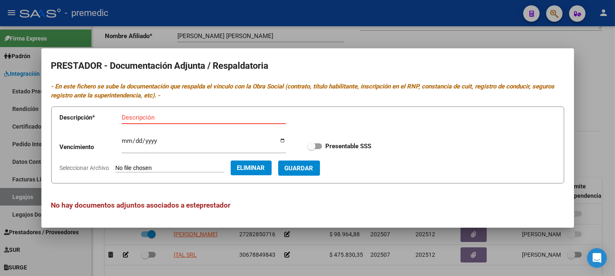
click at [130, 118] on input "Descripción" at bounding box center [204, 117] width 164 height 7
click at [257, 168] on span "Eliminar" at bounding box center [251, 167] width 28 height 7
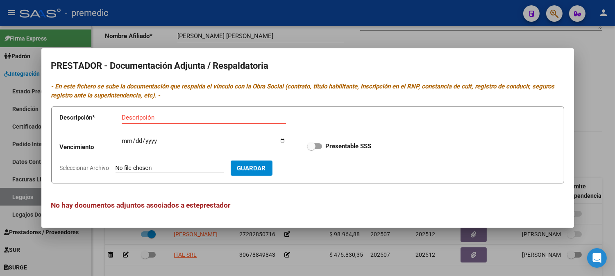
click at [177, 167] on input "Seleccionar Archivo" at bounding box center [169, 169] width 109 height 8
type input "C:\fakepath\6- DATOS DEL PRESTADOR.pdf"
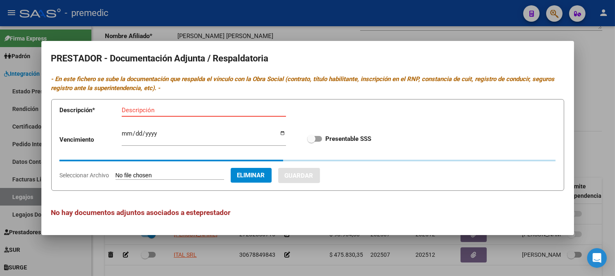
click at [153, 112] on input "Descripción" at bounding box center [204, 109] width 164 height 7
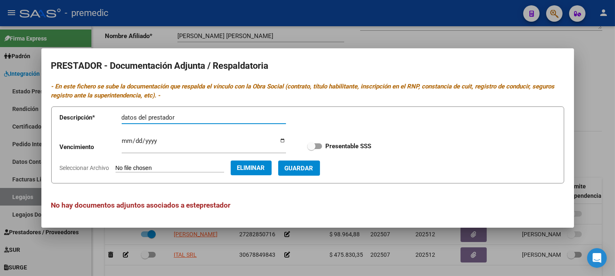
type input "datos del prestador"
click at [319, 147] on span at bounding box center [314, 146] width 15 height 6
click at [311, 149] on input "Presentable SSS" at bounding box center [311, 149] width 0 height 0
checkbox input "true"
click at [315, 161] on button "Guardar" at bounding box center [299, 168] width 42 height 15
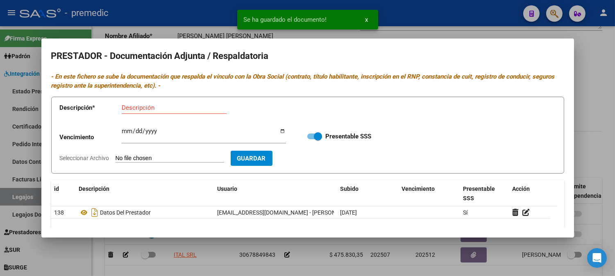
click at [151, 109] on input "Descripción" at bounding box center [174, 107] width 105 height 7
type input "cbu"
click at [138, 154] on form "Descripción * cbu Descripción Vencimiento Ingresar vencimiento Presentable SSS …" at bounding box center [307, 135] width 513 height 77
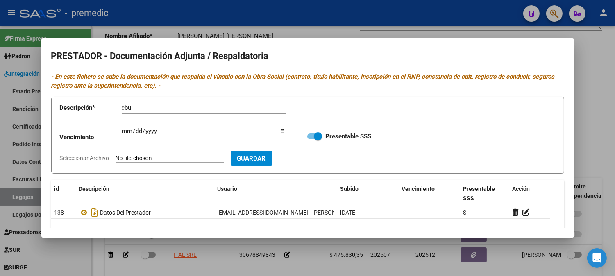
click at [157, 158] on input "Seleccionar Archivo" at bounding box center [169, 159] width 109 height 8
type input "C:\fakepath\7- CBU.pdf"
click at [295, 158] on button "Guardar" at bounding box center [299, 158] width 42 height 15
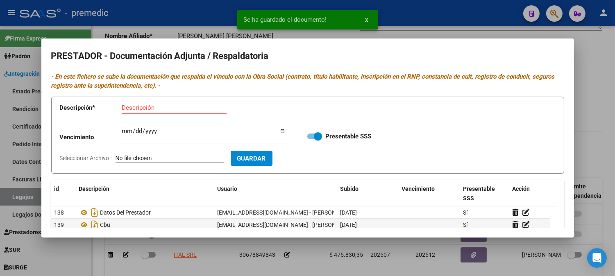
click at [595, 140] on div at bounding box center [307, 138] width 615 height 276
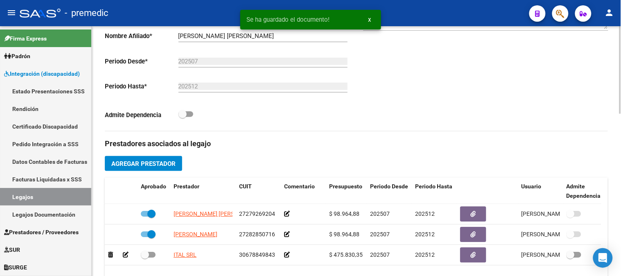
scroll to position [461, 0]
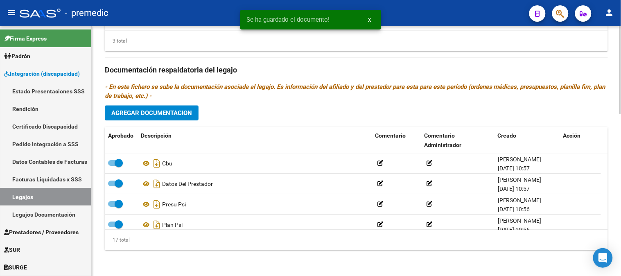
click at [621, 197] on div at bounding box center [620, 151] width 2 height 250
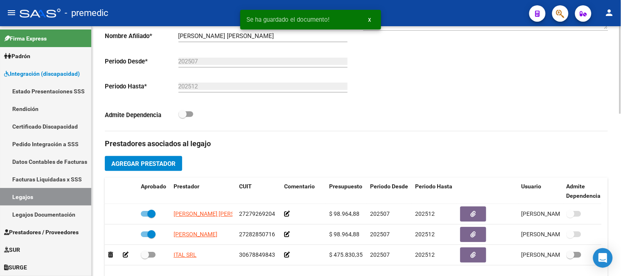
click at [621, 106] on div at bounding box center [620, 151] width 2 height 250
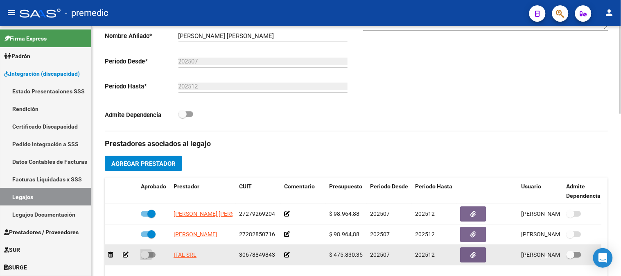
click at [151, 256] on span at bounding box center [148, 255] width 15 height 6
click at [145, 258] on input "checkbox" at bounding box center [145, 258] width 0 height 0
checkbox input "true"
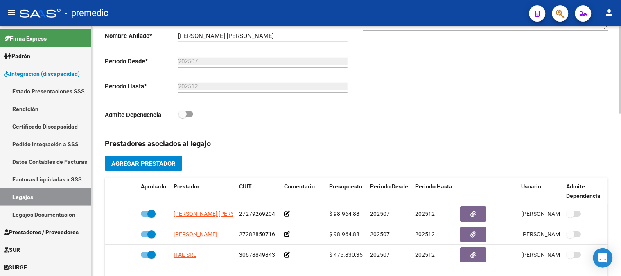
click at [621, 188] on div at bounding box center [620, 144] width 2 height 88
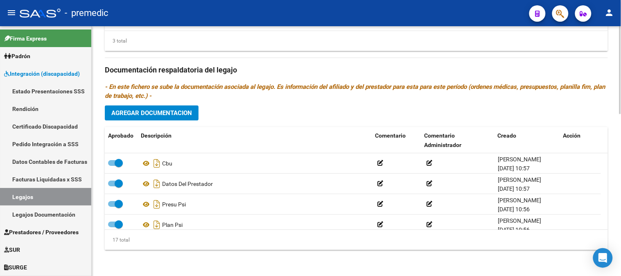
click at [621, 223] on div at bounding box center [620, 151] width 2 height 250
click at [145, 119] on button "Agregar Documentacion" at bounding box center [152, 112] width 94 height 15
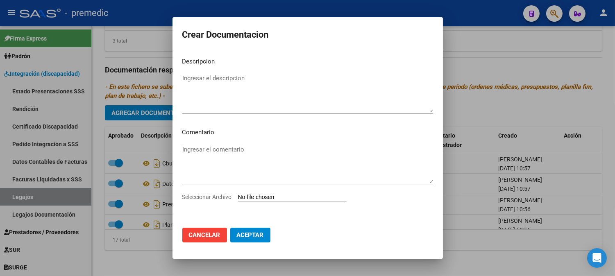
click at [258, 192] on div "Seleccionar Archivo" at bounding box center [307, 200] width 251 height 16
click at [258, 197] on input "Seleccionar Archivo" at bounding box center [292, 198] width 109 height 8
type input "C:\fakepath\1- INFORME.pdf"
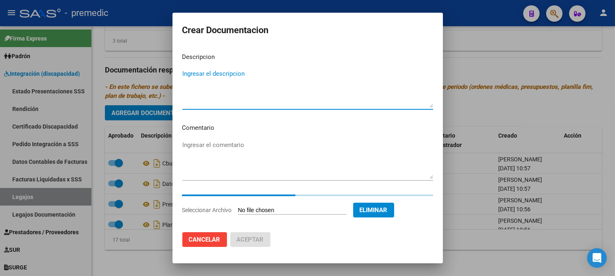
click at [220, 79] on textarea "Ingresar el descripcion" at bounding box center [307, 88] width 251 height 38
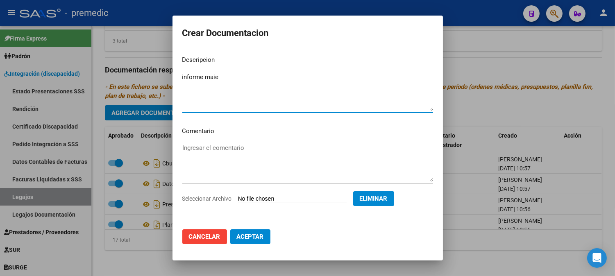
type textarea "informe maie"
click at [251, 240] on button "Aceptar" at bounding box center [250, 236] width 40 height 15
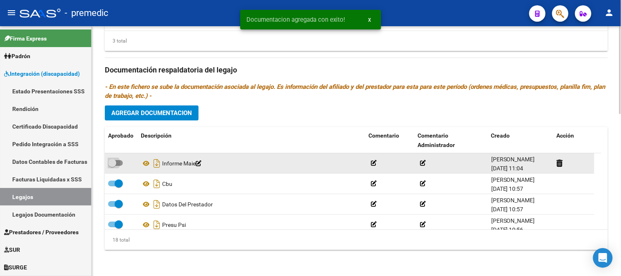
click at [120, 158] on label at bounding box center [115, 163] width 15 height 10
click at [112, 166] on input "checkbox" at bounding box center [112, 166] width 0 height 0
checkbox input "true"
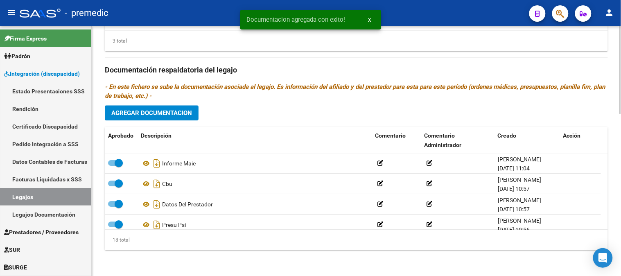
drag, startPoint x: 165, startPoint y: 100, endPoint x: 168, endPoint y: 113, distance: 13.3
click at [168, 113] on div "Prestadores asociados al legajo Agregar Prestador Aprobado Prestador CUIT Comen…" at bounding box center [356, 69] width 503 height 375
click at [168, 113] on span "Agregar Documentacion" at bounding box center [151, 112] width 81 height 7
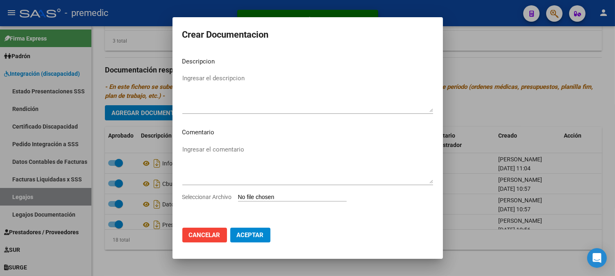
click at [274, 198] on input "Seleccionar Archivo" at bounding box center [292, 198] width 109 height 8
type input "C:\fakepath\2- PLAN.pdf"
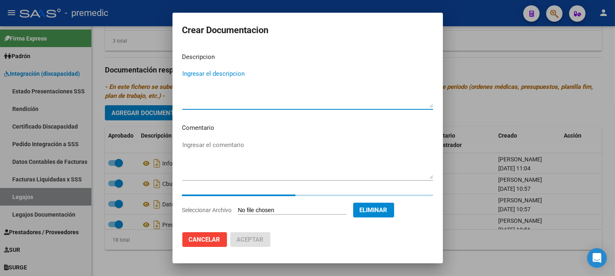
click at [240, 78] on textarea "Ingresar el descripcion" at bounding box center [307, 88] width 251 height 38
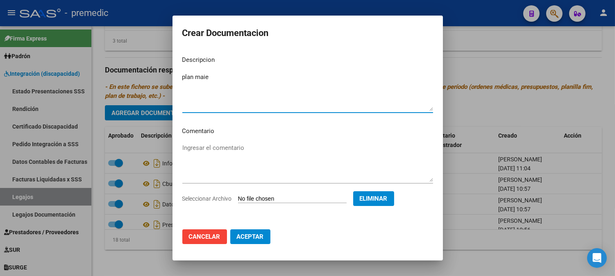
type textarea "plan maie"
click at [248, 233] on span "Aceptar" at bounding box center [250, 236] width 27 height 7
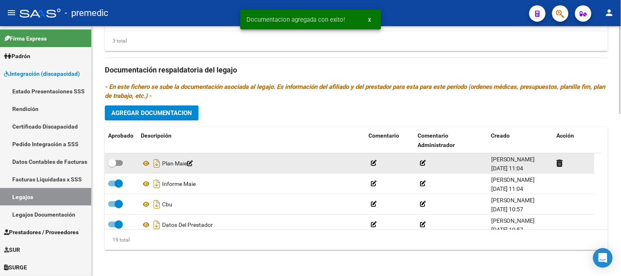
drag, startPoint x: 117, startPoint y: 156, endPoint x: 119, endPoint y: 164, distance: 7.9
click at [119, 164] on datatable-body-cell at bounding box center [121, 163] width 33 height 20
click at [119, 164] on span at bounding box center [115, 163] width 15 height 6
click at [112, 166] on input "checkbox" at bounding box center [112, 166] width 0 height 0
checkbox input "true"
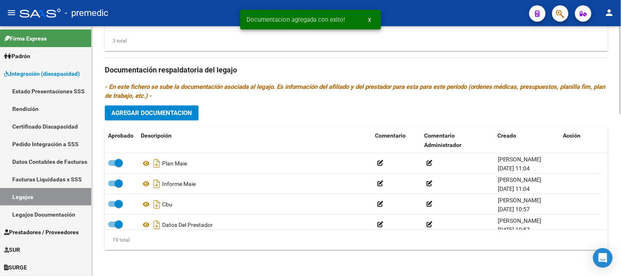
click at [165, 116] on span "Agregar Documentacion" at bounding box center [151, 112] width 81 height 7
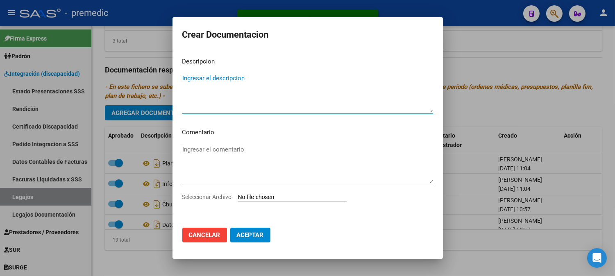
click at [283, 198] on input "Seleccionar Archivo" at bounding box center [292, 198] width 109 height 8
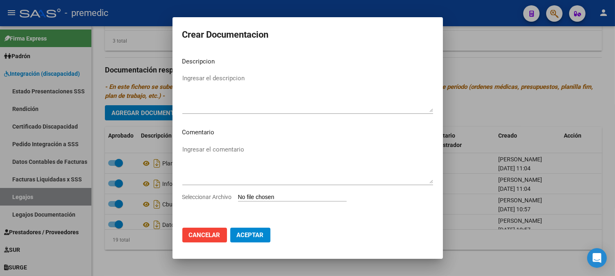
type input "C:\fakepath\3- ADECUACION CURRICULAR.pdf"
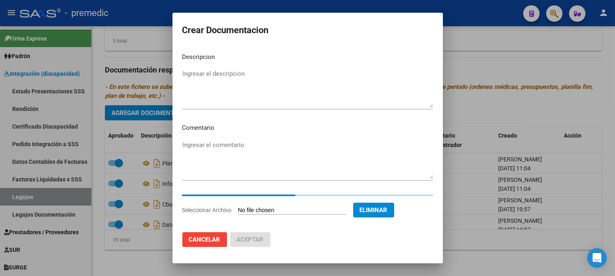
click at [199, 68] on mat-dialog-content "Descripcion Ingresar el descripcion Comentario Ingresar el comentario Seleccion…" at bounding box center [307, 135] width 270 height 179
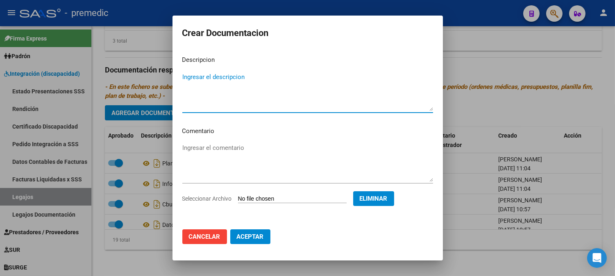
click at [196, 80] on textarea "Ingresar el descripcion" at bounding box center [307, 91] width 251 height 38
type textarea "adecuacion"
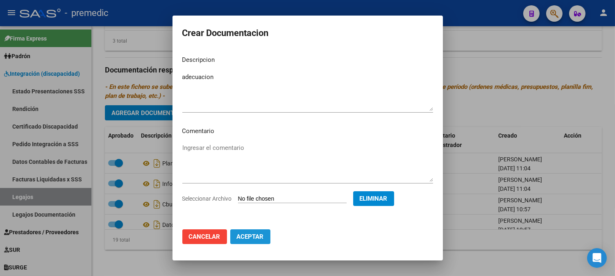
click at [250, 236] on span "Aceptar" at bounding box center [250, 236] width 27 height 7
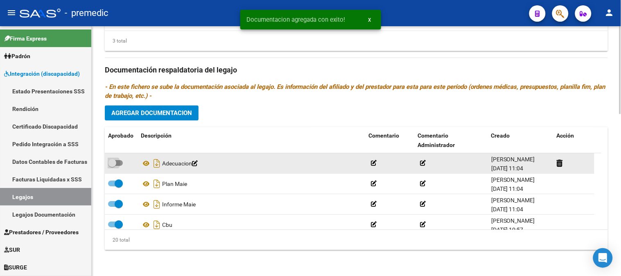
click at [121, 165] on span at bounding box center [115, 163] width 15 height 6
click at [112, 166] on input "checkbox" at bounding box center [112, 166] width 0 height 0
checkbox input "true"
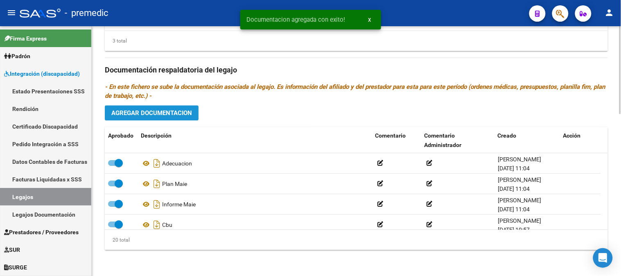
click at [190, 116] on span "Agregar Documentacion" at bounding box center [151, 112] width 81 height 7
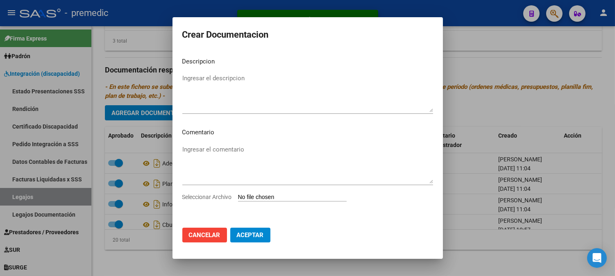
click at [257, 199] on input "Seleccionar Archivo" at bounding box center [292, 198] width 109 height 8
type input "C:\fakepath\4- PRESUPUESTO.pdf"
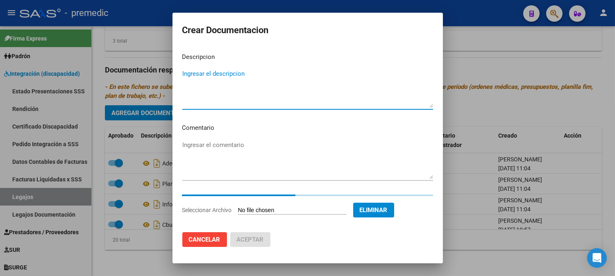
click at [209, 77] on textarea "Ingresar el descripcion" at bounding box center [307, 88] width 251 height 38
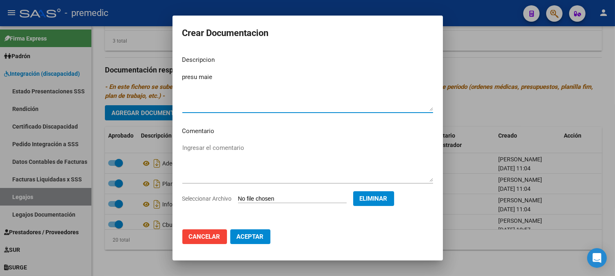
type textarea "presu maie"
click at [256, 236] on span "Aceptar" at bounding box center [250, 236] width 27 height 7
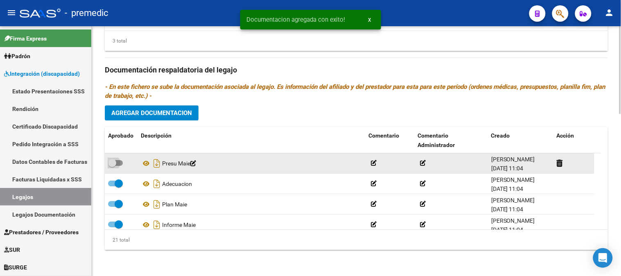
click at [122, 163] on span at bounding box center [115, 163] width 15 height 6
click at [112, 166] on input "checkbox" at bounding box center [112, 166] width 0 height 0
checkbox input "true"
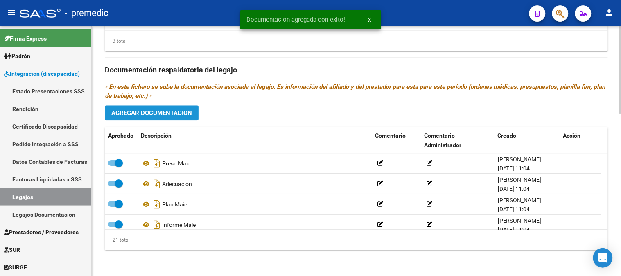
click at [168, 119] on button "Agregar Documentacion" at bounding box center [152, 112] width 94 height 15
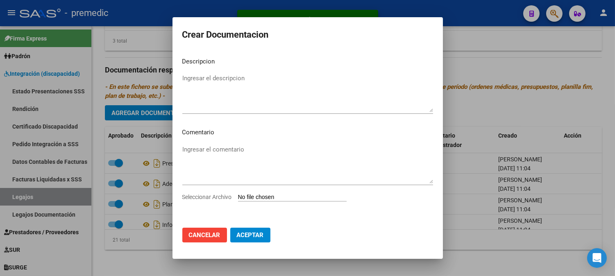
click at [262, 200] on input "Seleccionar Archivo" at bounding box center [292, 198] width 109 height 8
type input "C:\fakepath\5- ACTA ACUERDO.pdf"
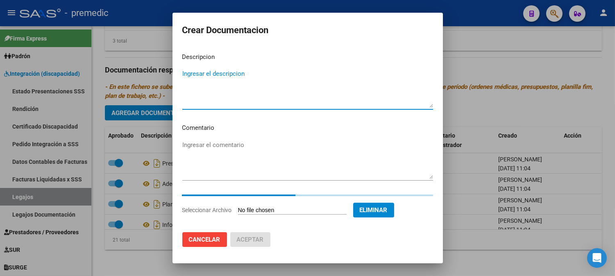
click at [207, 76] on textarea "Ingresar el descripcion" at bounding box center [307, 88] width 251 height 38
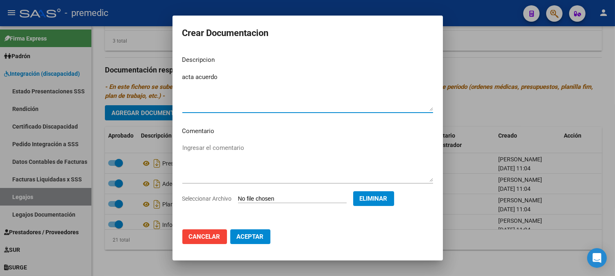
type textarea "acta acuerdo"
click at [251, 239] on span "Aceptar" at bounding box center [250, 236] width 27 height 7
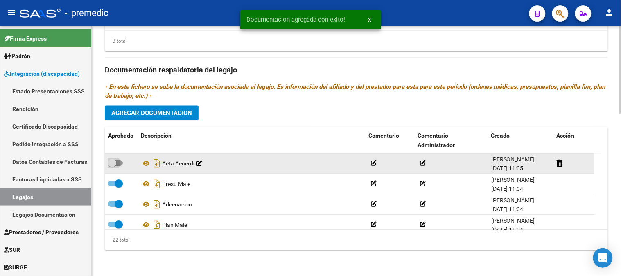
click at [116, 161] on span at bounding box center [112, 163] width 8 height 8
click at [112, 166] on input "checkbox" at bounding box center [112, 166] width 0 height 0
checkbox input "true"
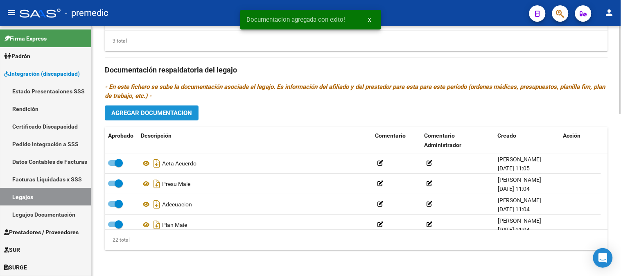
click at [179, 110] on span "Agregar Documentacion" at bounding box center [151, 112] width 81 height 7
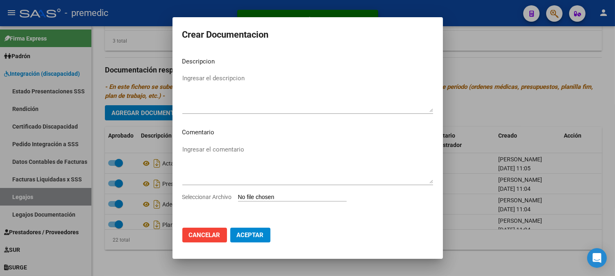
click at [259, 197] on input "Seleccionar Archivo" at bounding box center [292, 198] width 109 height 8
type input "C:\fakepath\6- DATOS DEL PRESTADOR.pdf"
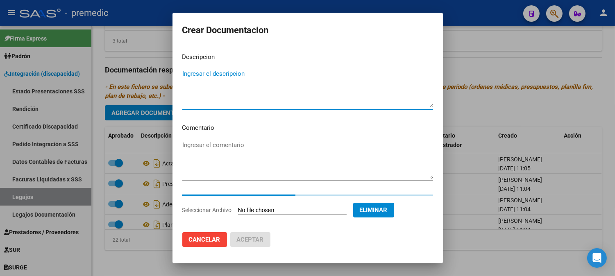
click at [199, 74] on textarea "Ingresar el descripcion" at bounding box center [307, 88] width 251 height 38
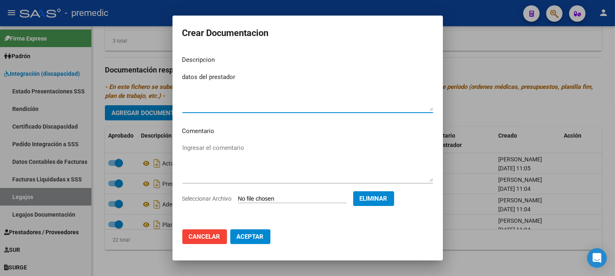
type textarea "datos del prestador"
click at [264, 237] on button "Aceptar" at bounding box center [250, 236] width 40 height 15
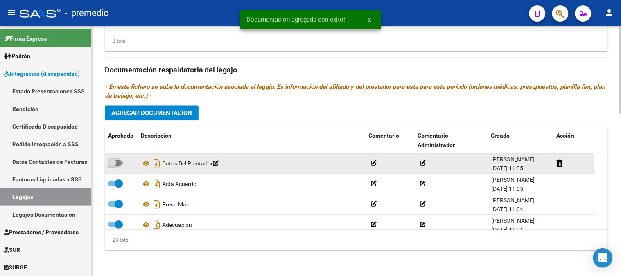
click at [115, 163] on span at bounding box center [112, 163] width 8 height 8
click at [112, 166] on input "checkbox" at bounding box center [112, 166] width 0 height 0
checkbox input "true"
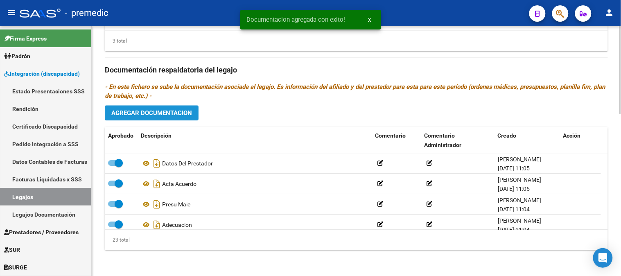
click at [166, 111] on span "Agregar Documentacion" at bounding box center [151, 112] width 81 height 7
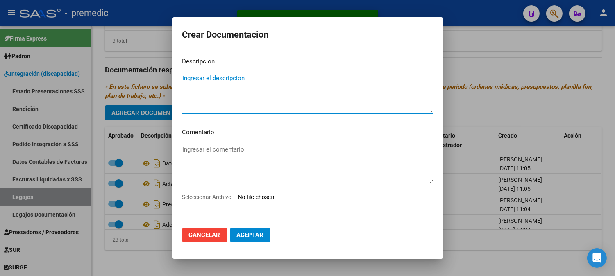
click at [254, 197] on input "Seleccionar Archivo" at bounding box center [292, 198] width 109 height 8
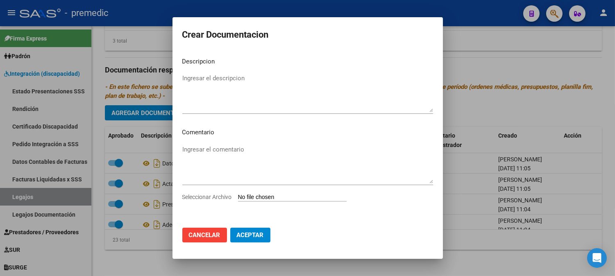
type input "C:\fakepath\7- CBU.pdf"
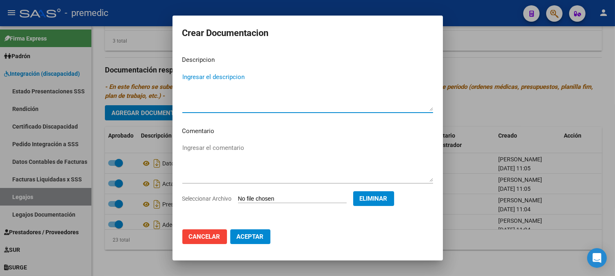
click at [203, 78] on textarea "Ingresar el descripcion" at bounding box center [307, 91] width 251 height 38
type textarea "cbu maie"
click at [265, 233] on button "Aceptar" at bounding box center [250, 236] width 40 height 15
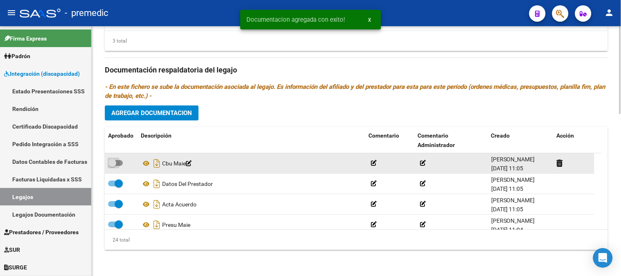
click at [116, 165] on span at bounding box center [112, 163] width 8 height 8
click at [112, 166] on input "checkbox" at bounding box center [112, 166] width 0 height 0
checkbox input "true"
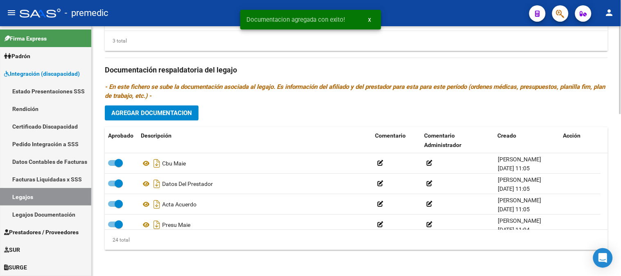
scroll to position [211, 0]
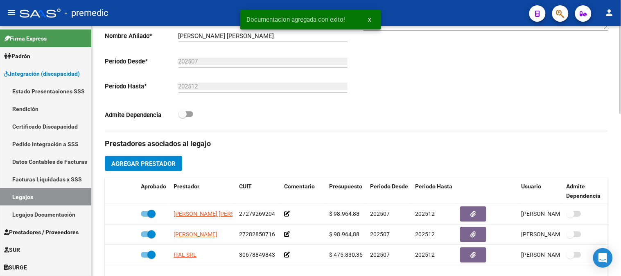
click at [621, 117] on div at bounding box center [620, 151] width 2 height 250
click at [621, 117] on div at bounding box center [620, 144] width 2 height 88
click at [621, 113] on div at bounding box center [620, 144] width 2 height 88
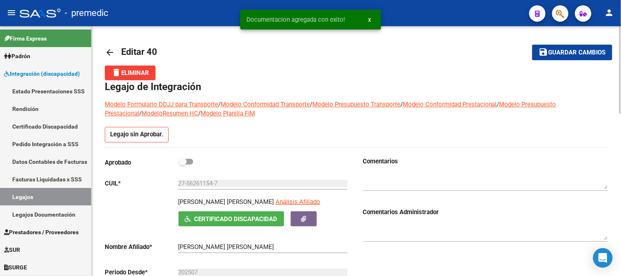
click at [621, 88] on div at bounding box center [620, 151] width 2 height 250
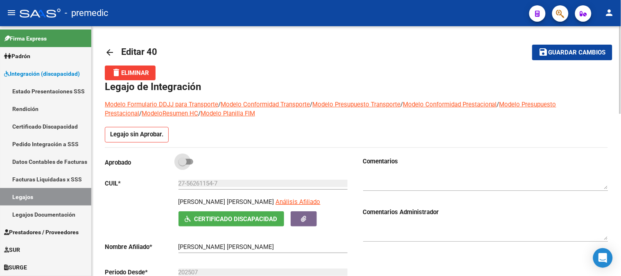
click at [190, 161] on span at bounding box center [186, 162] width 15 height 6
click at [183, 165] on input "checkbox" at bounding box center [182, 165] width 0 height 0
checkbox input "true"
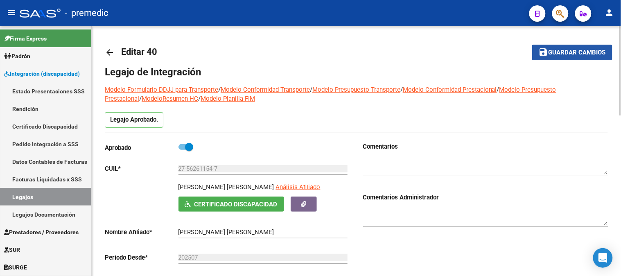
click at [600, 52] on span "Guardar cambios" at bounding box center [577, 52] width 57 height 7
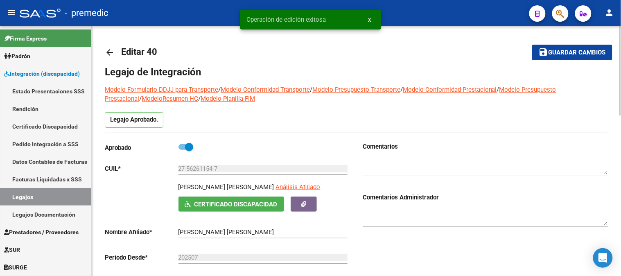
scroll to position [250, 0]
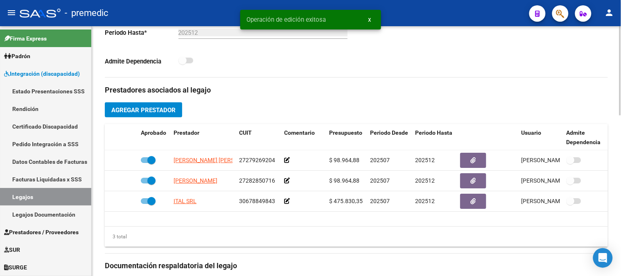
click at [621, 173] on div at bounding box center [620, 151] width 2 height 250
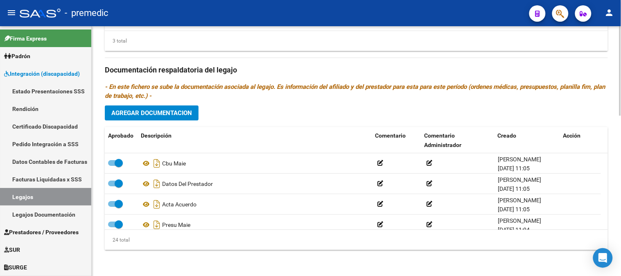
click at [621, 260] on div at bounding box center [620, 151] width 2 height 250
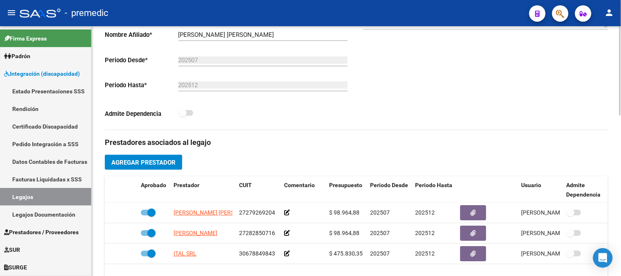
click at [621, 109] on div at bounding box center [620, 151] width 2 height 250
click at [621, 109] on div at bounding box center [620, 141] width 2 height 89
click at [621, 84] on div at bounding box center [620, 151] width 2 height 250
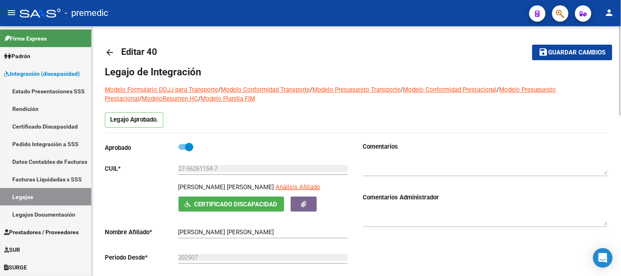
click at [621, 84] on div at bounding box center [620, 70] width 2 height 89
click at [123, 43] on mat-toolbar-row "arrow_back Editar 40" at bounding box center [301, 52] width 393 height 26
click at [109, 48] on mat-icon "arrow_back" at bounding box center [110, 52] width 10 height 10
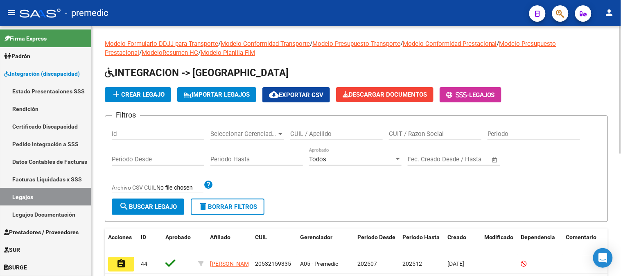
scroll to position [240, 0]
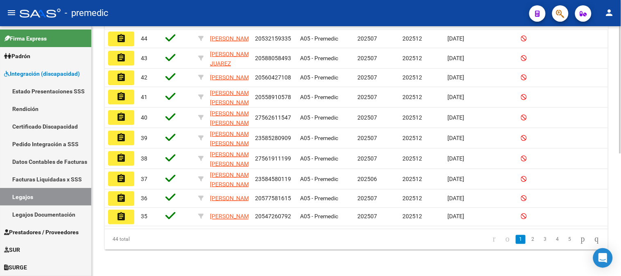
click at [621, 169] on div at bounding box center [620, 151] width 2 height 250
click at [621, 160] on div at bounding box center [620, 212] width 2 height 127
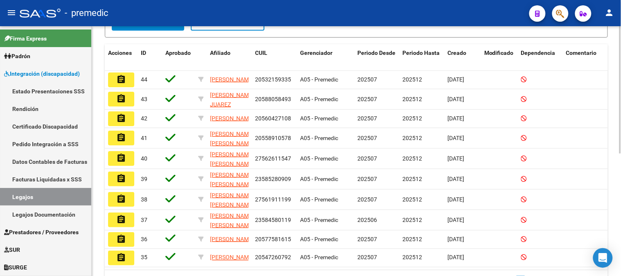
scroll to position [175, 0]
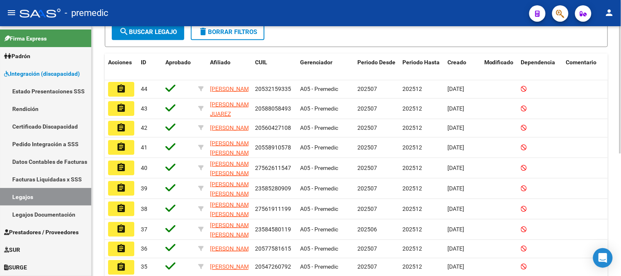
click at [621, 127] on div at bounding box center [620, 184] width 2 height 127
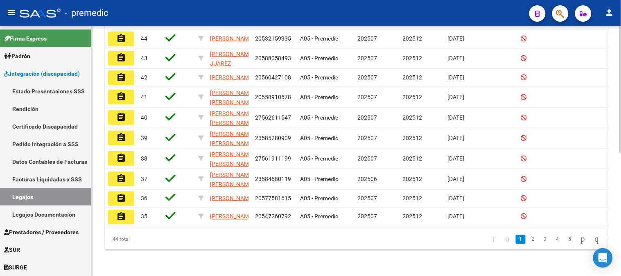
click at [621, 256] on div at bounding box center [620, 151] width 2 height 250
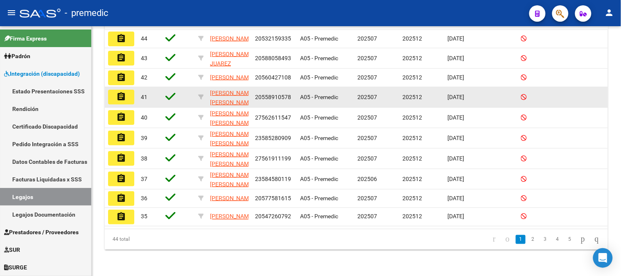
click at [596, 91] on datatable-body-cell at bounding box center [587, 97] width 49 height 20
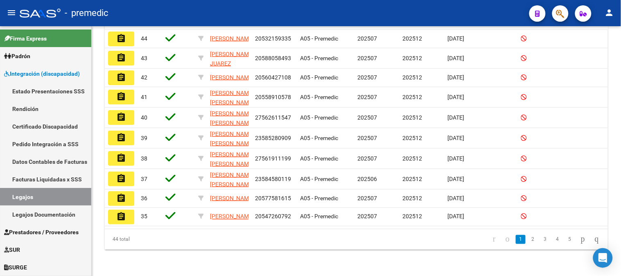
scroll to position [0, 0]
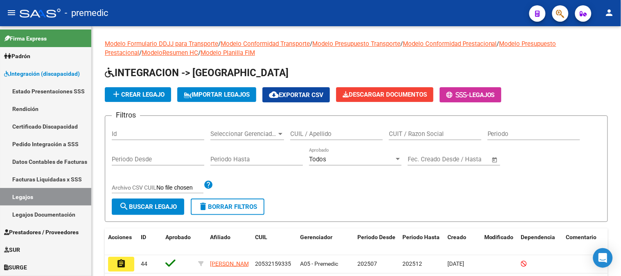
click at [621, 109] on div at bounding box center [620, 151] width 2 height 250
click at [502, 89] on button "- Legajos" at bounding box center [471, 94] width 62 height 15
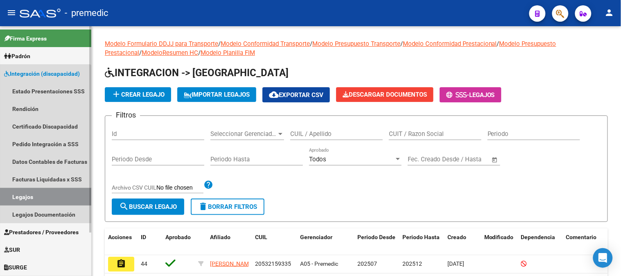
click at [36, 190] on link "Legajos" at bounding box center [45, 197] width 91 height 18
